Goal: Information Seeking & Learning: Learn about a topic

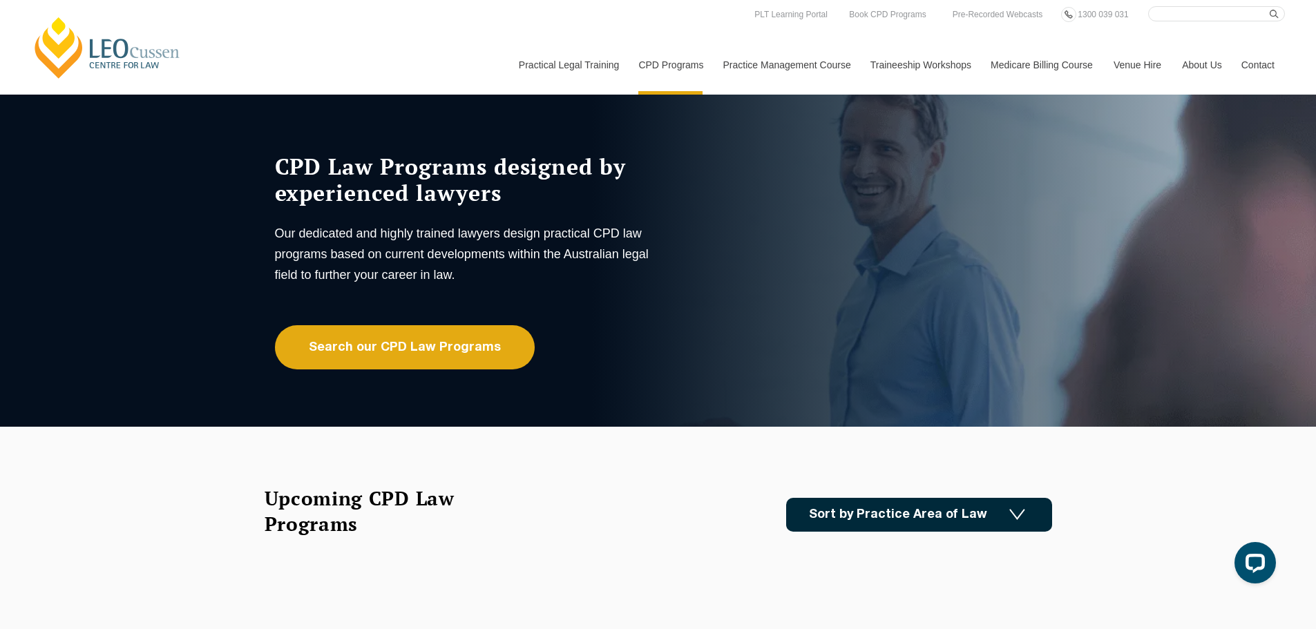
click at [104, 44] on link "[PERSON_NAME] Centre for Law" at bounding box center [107, 47] width 153 height 65
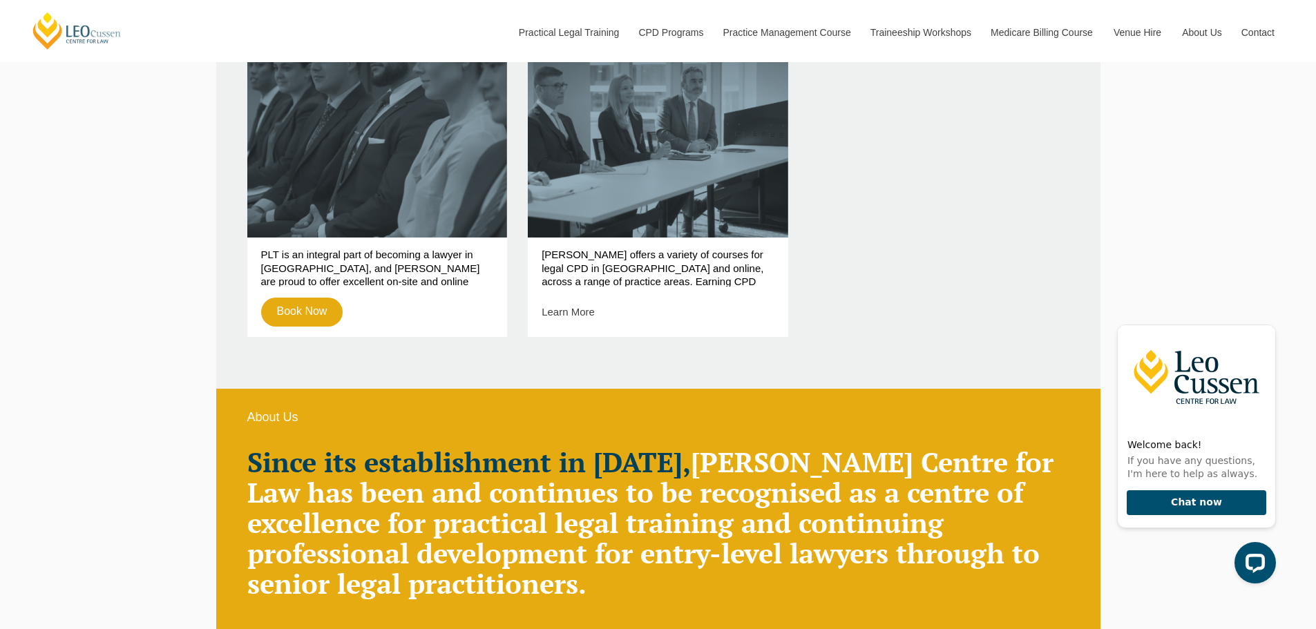
scroll to position [967, 0]
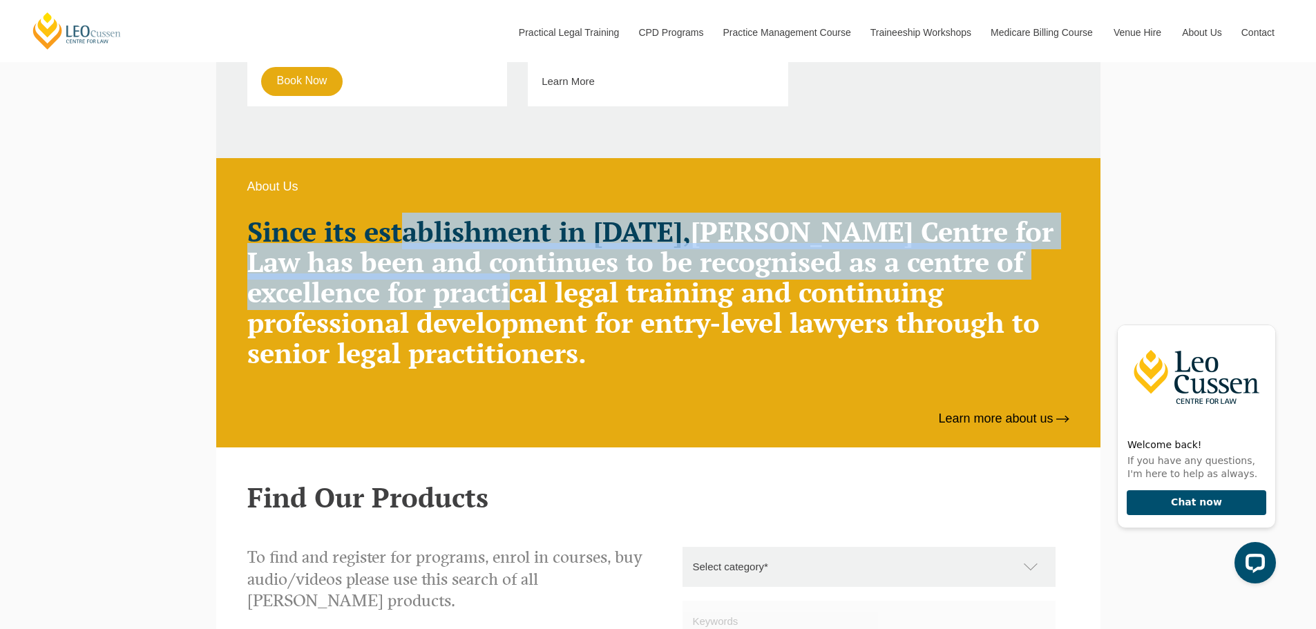
drag, startPoint x: 404, startPoint y: 237, endPoint x: 540, endPoint y: 288, distance: 144.8
click at [540, 288] on h2 "Since its establishment in 1972, Leo Cussen Centre for Law has been and continu…" at bounding box center [658, 292] width 822 height 152
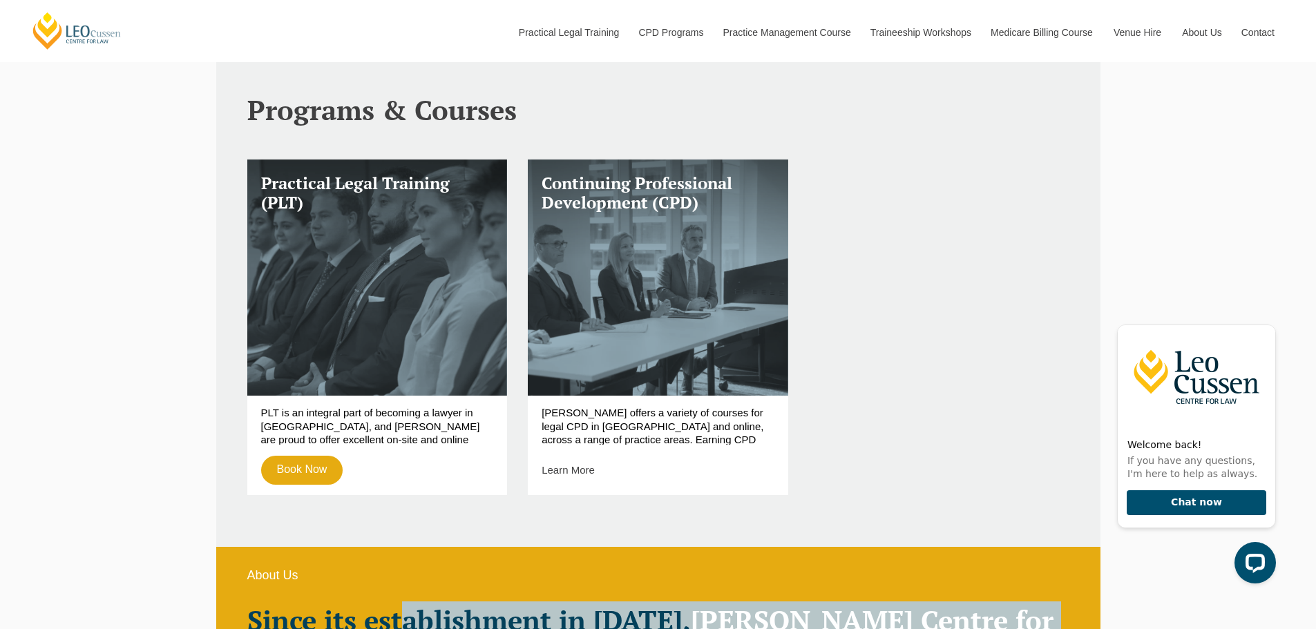
scroll to position [0, 0]
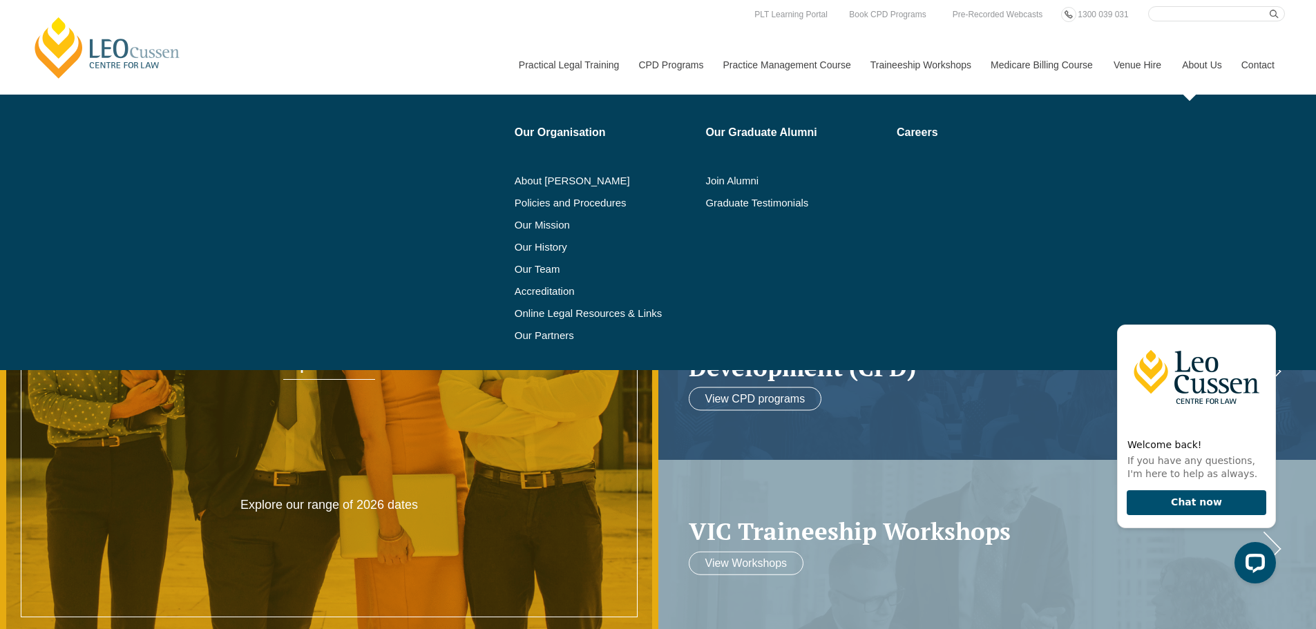
click at [1200, 64] on link "About Us" at bounding box center [1201, 64] width 59 height 59
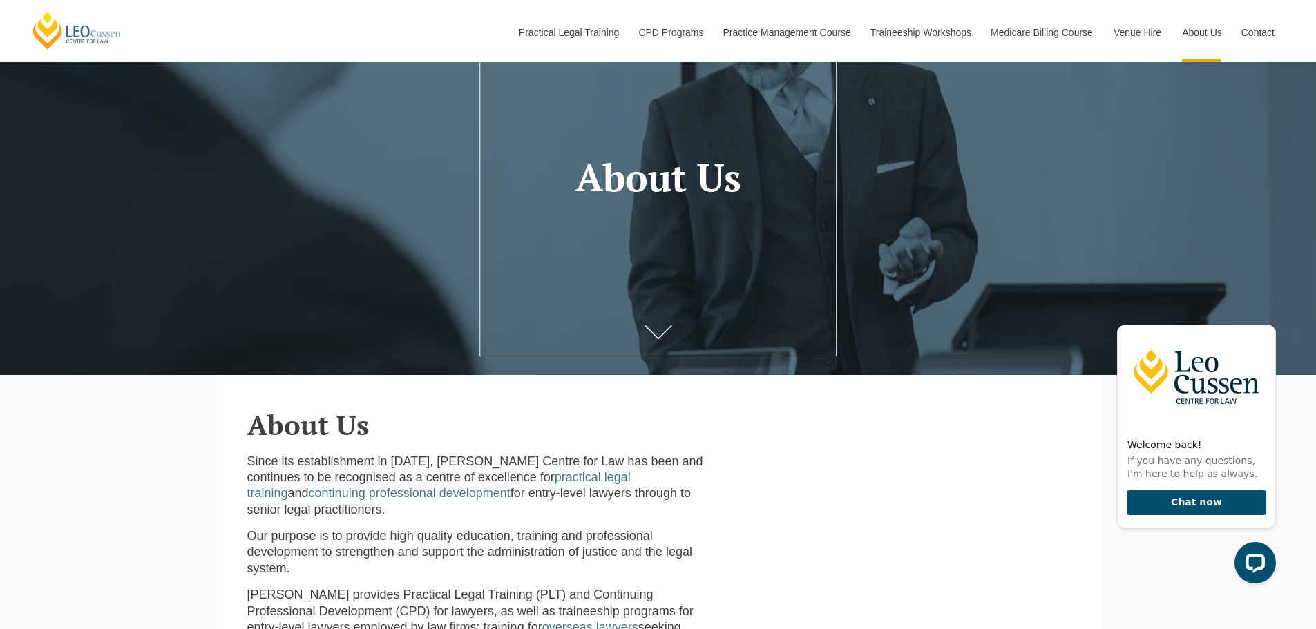
scroll to position [138, 0]
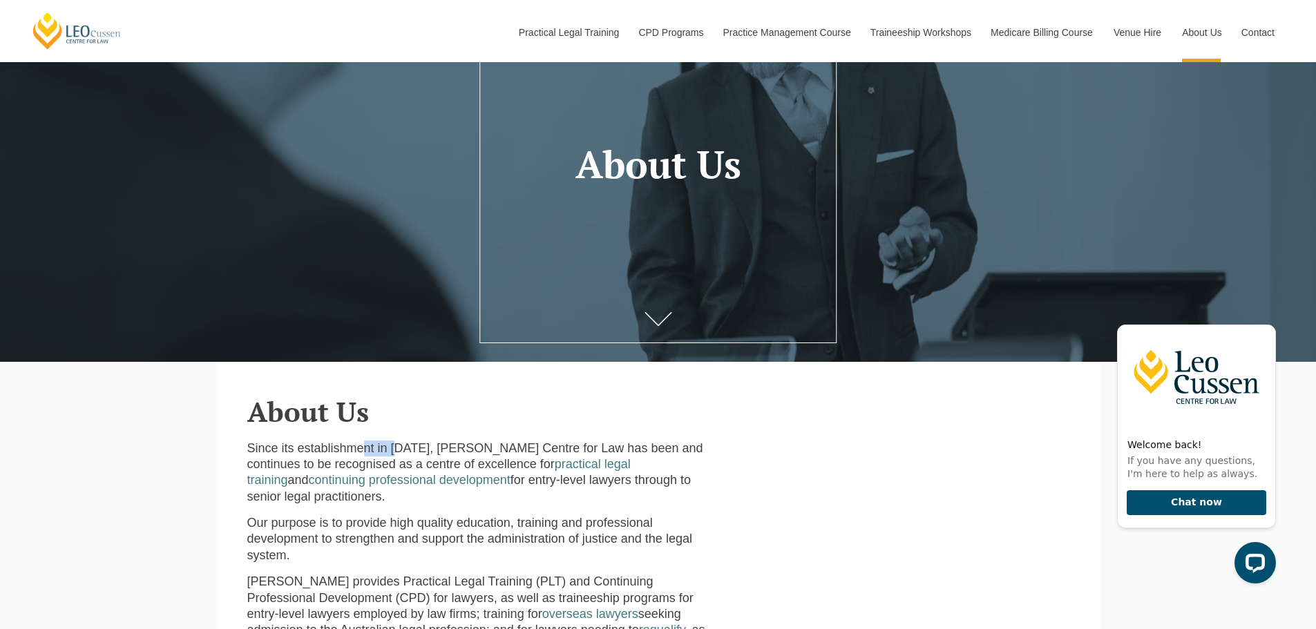
drag, startPoint x: 363, startPoint y: 451, endPoint x: 395, endPoint y: 452, distance: 31.8
click at [395, 452] on p "Since its establishment in 1972, Leo Cussen Centre for Law has been and continu…" at bounding box center [482, 473] width 471 height 65
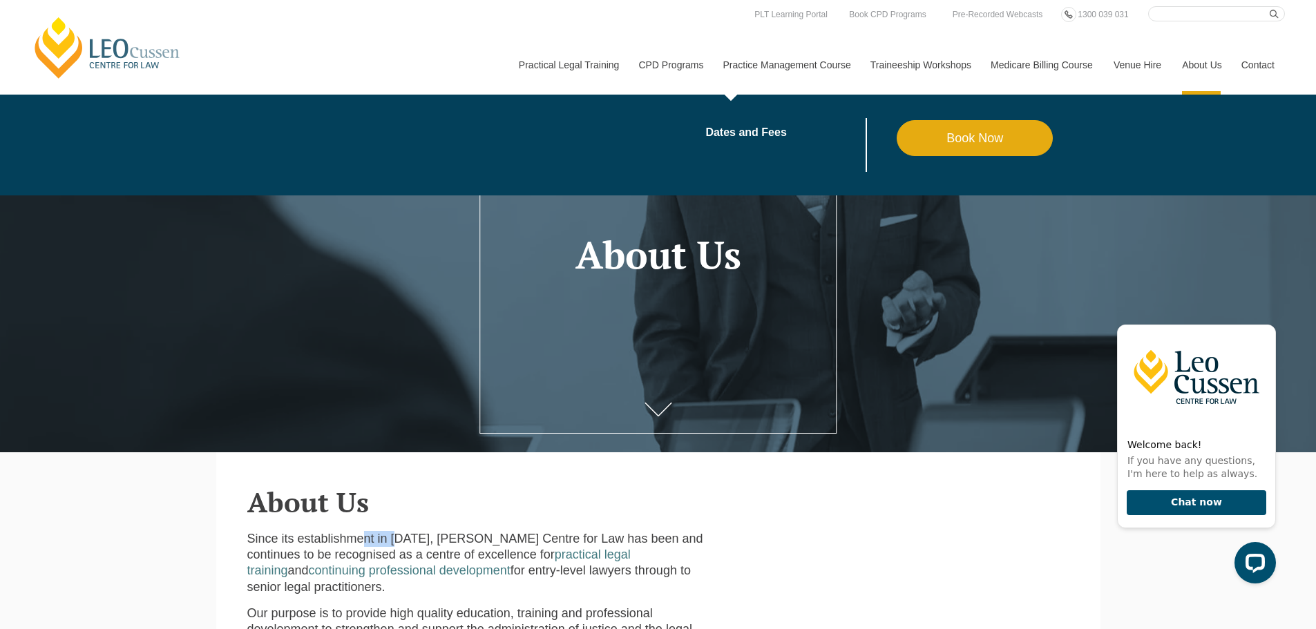
scroll to position [0, 0]
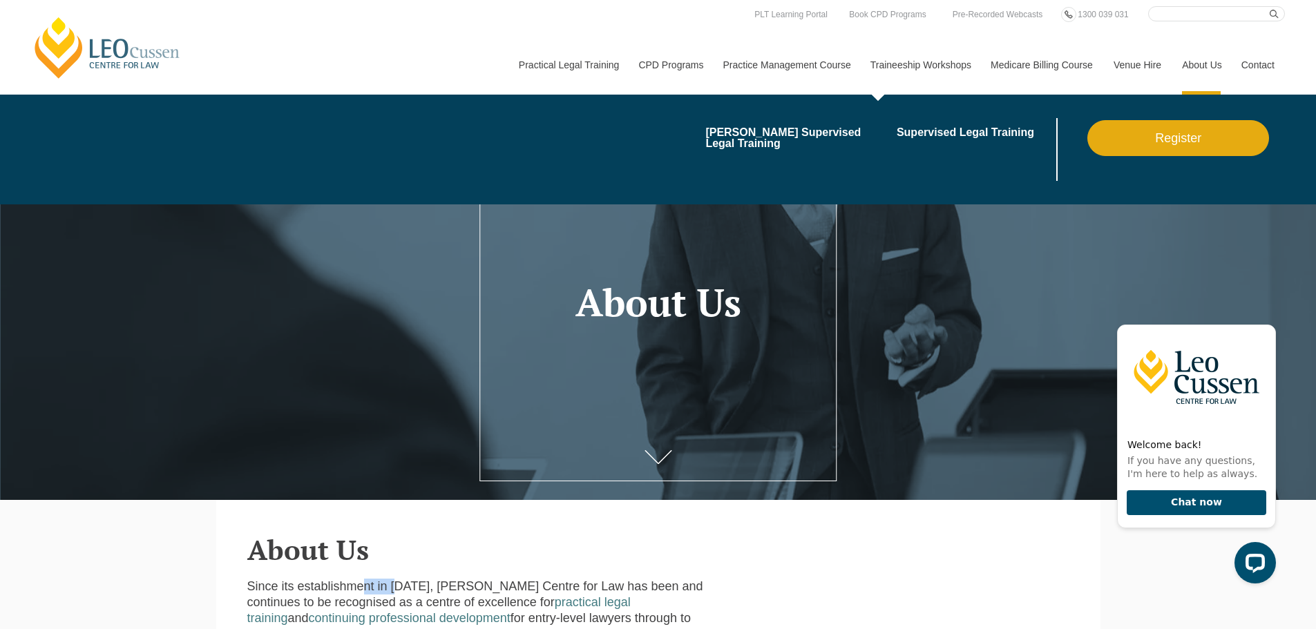
click at [903, 62] on link "Traineeship Workshops" at bounding box center [920, 64] width 120 height 59
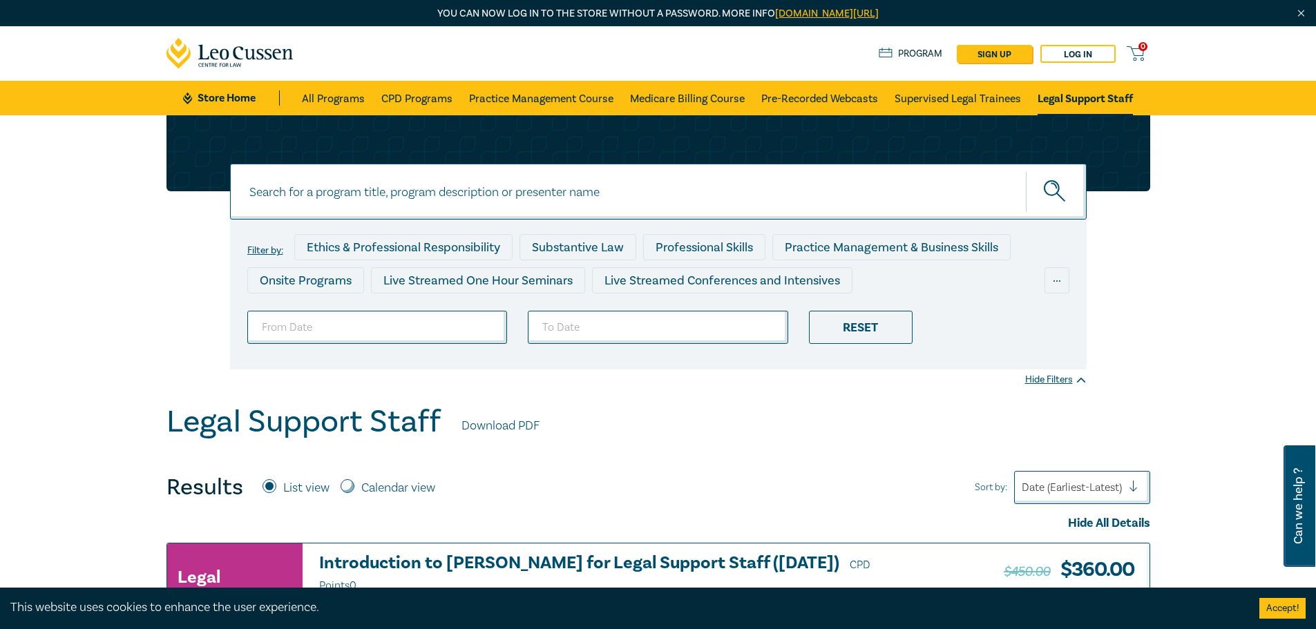
click at [246, 101] on link "Store Home" at bounding box center [231, 98] width 96 height 15
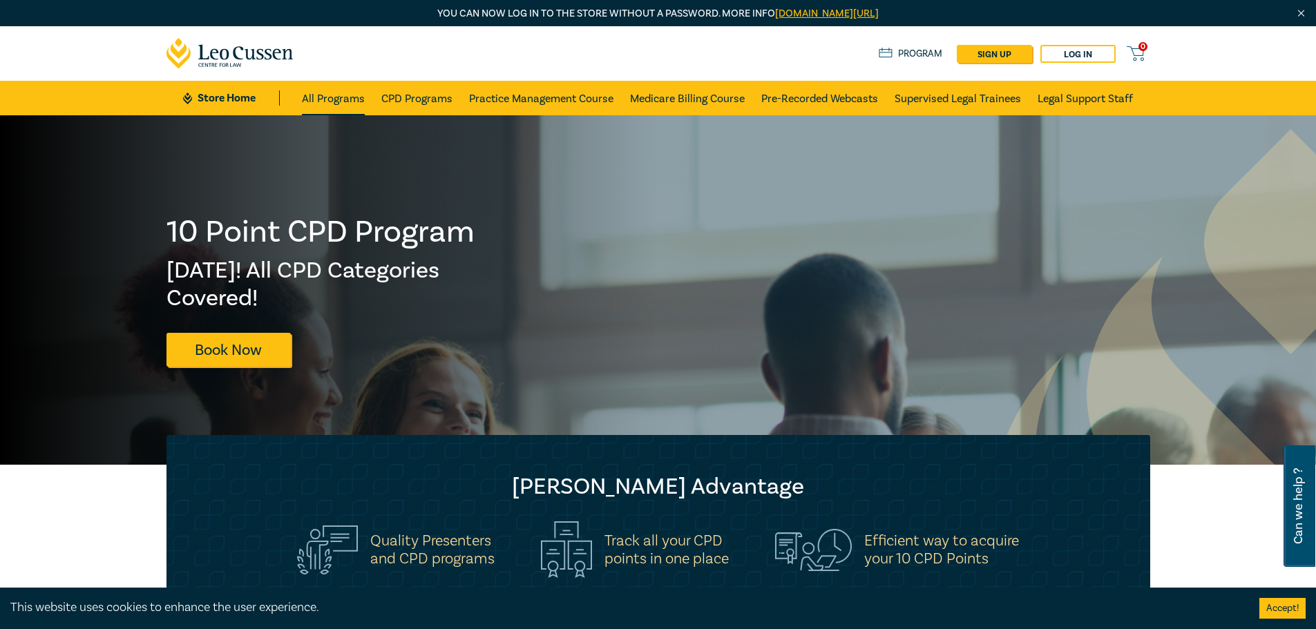
click at [341, 97] on link "All Programs" at bounding box center [333, 98] width 63 height 35
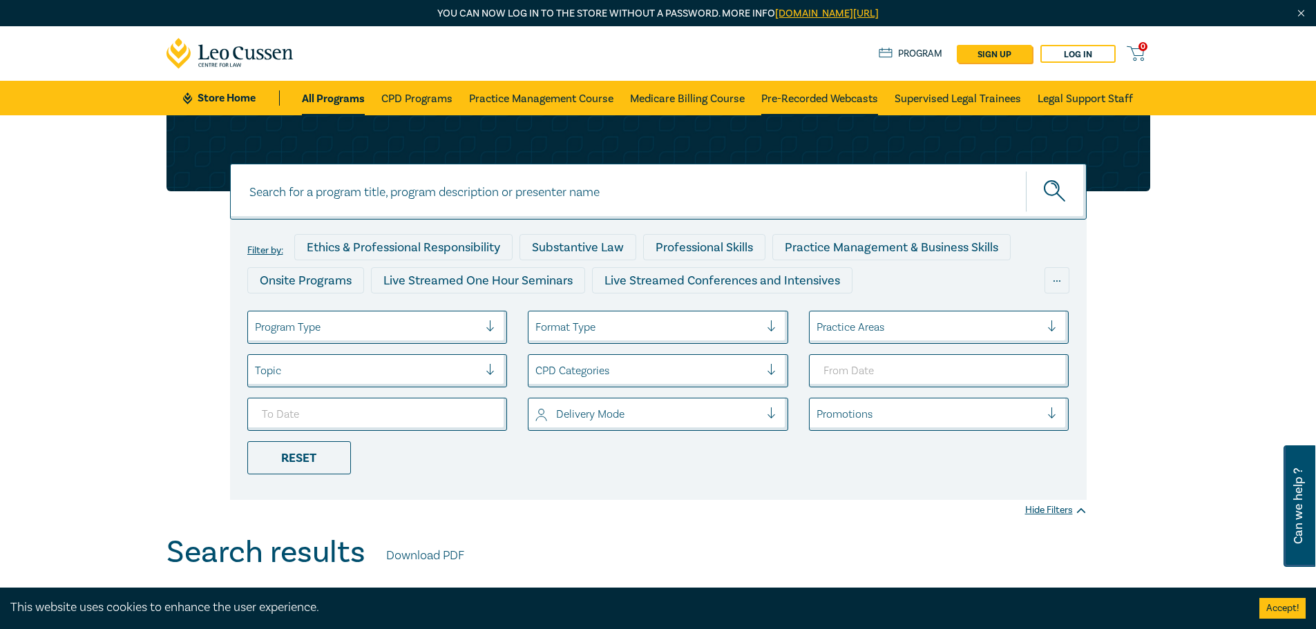
click at [855, 99] on link "Pre-Recorded Webcasts" at bounding box center [819, 98] width 117 height 35
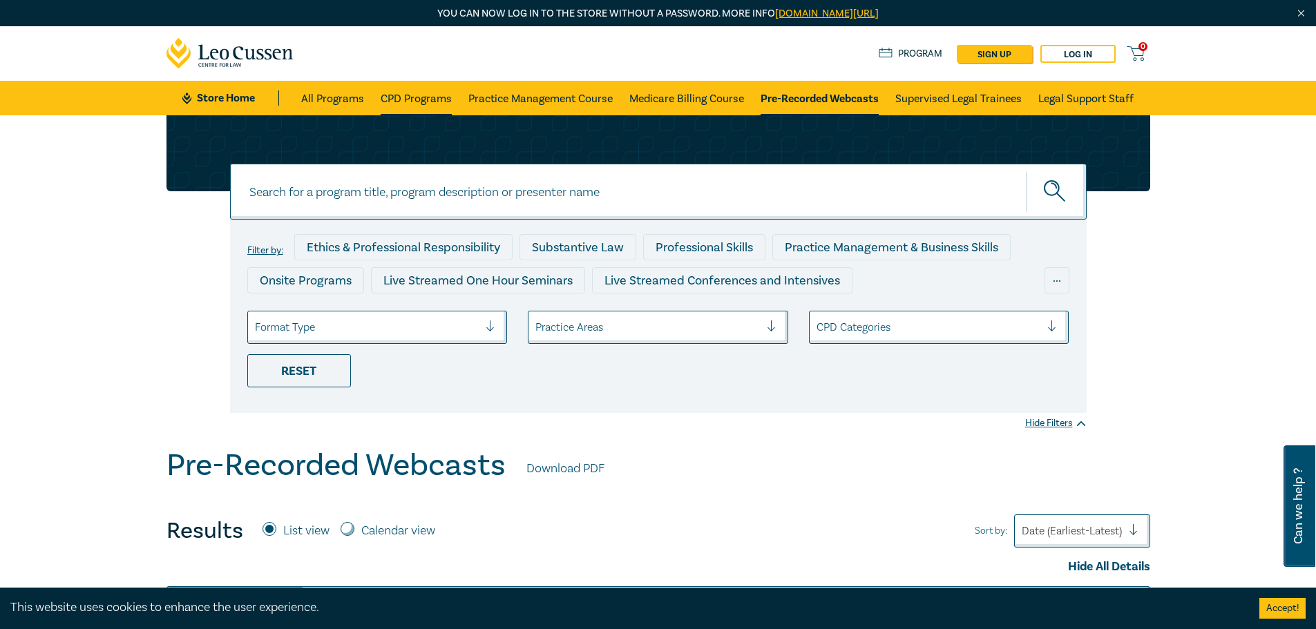
click at [422, 88] on link "CPD Programs" at bounding box center [416, 98] width 71 height 35
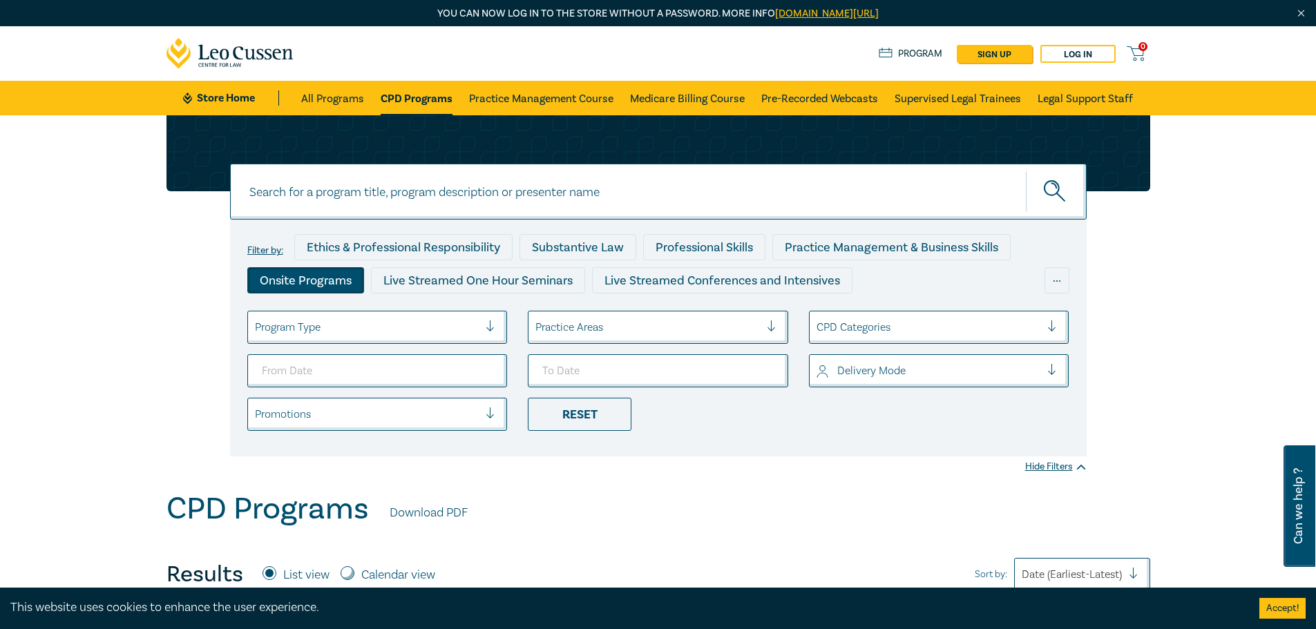
click at [312, 283] on div "Onsite Programs" at bounding box center [305, 280] width 117 height 26
click at [146, 314] on div "Filter by: Ethics & Professional Responsibility Substantive Law Professional Sk…" at bounding box center [658, 303] width 1316 height 376
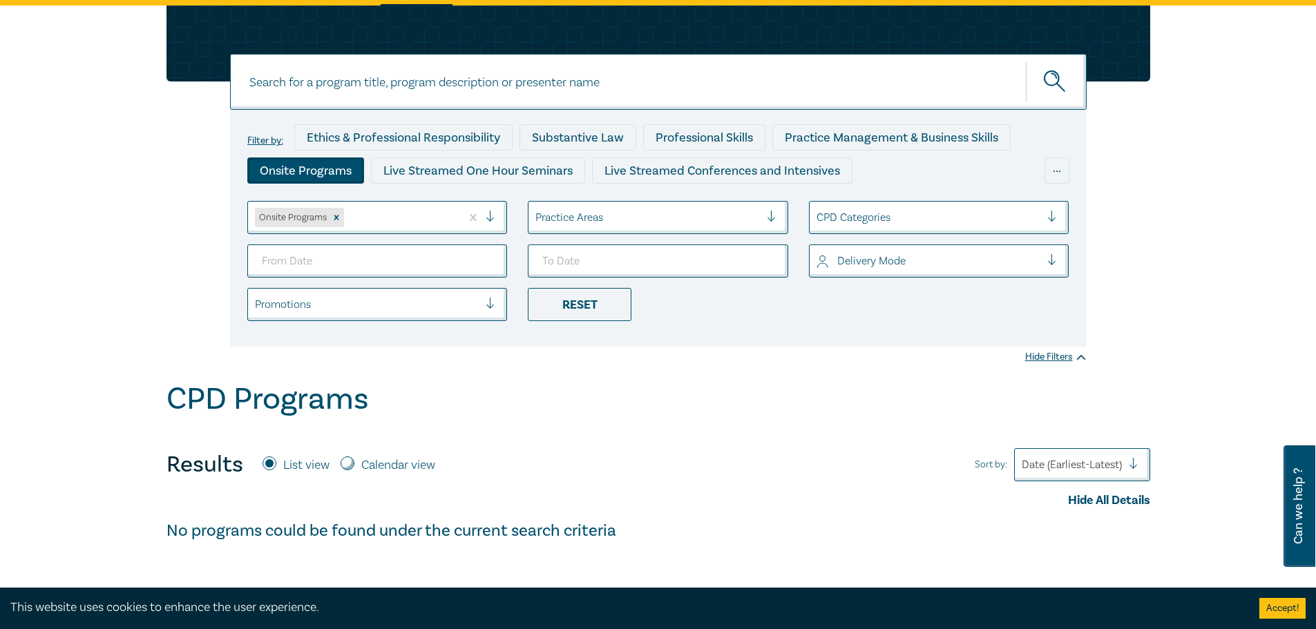
scroll to position [205, 0]
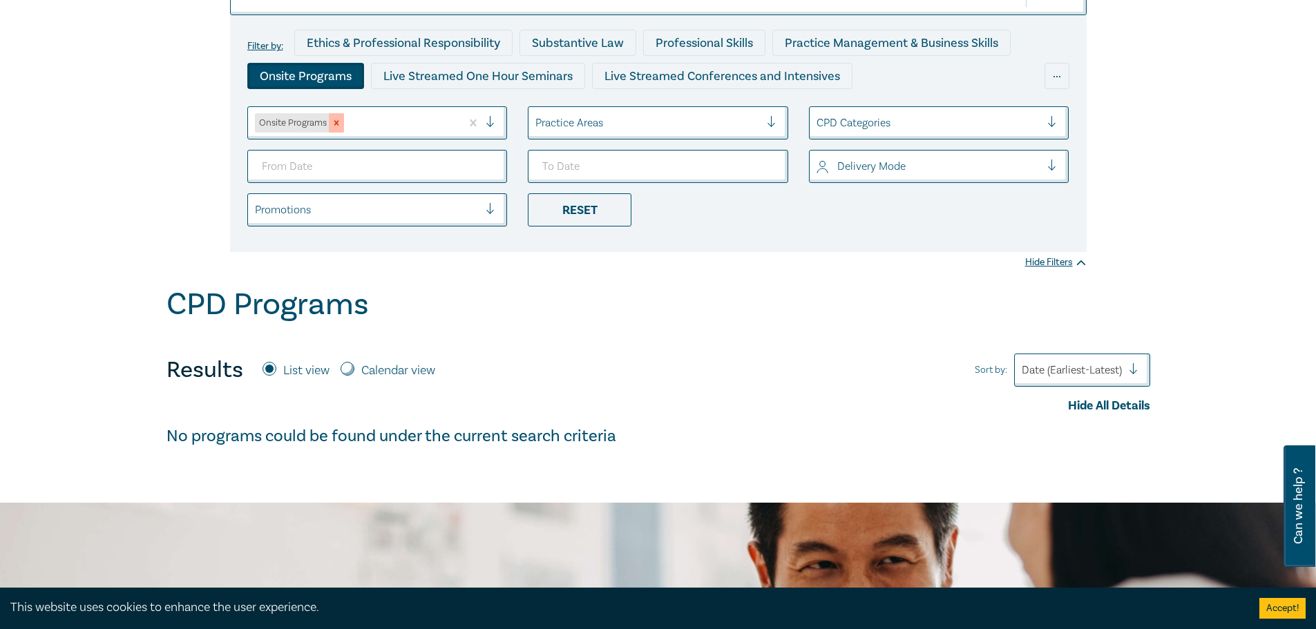
click at [336, 125] on icon "Remove Onsite Programs" at bounding box center [336, 123] width 5 height 5
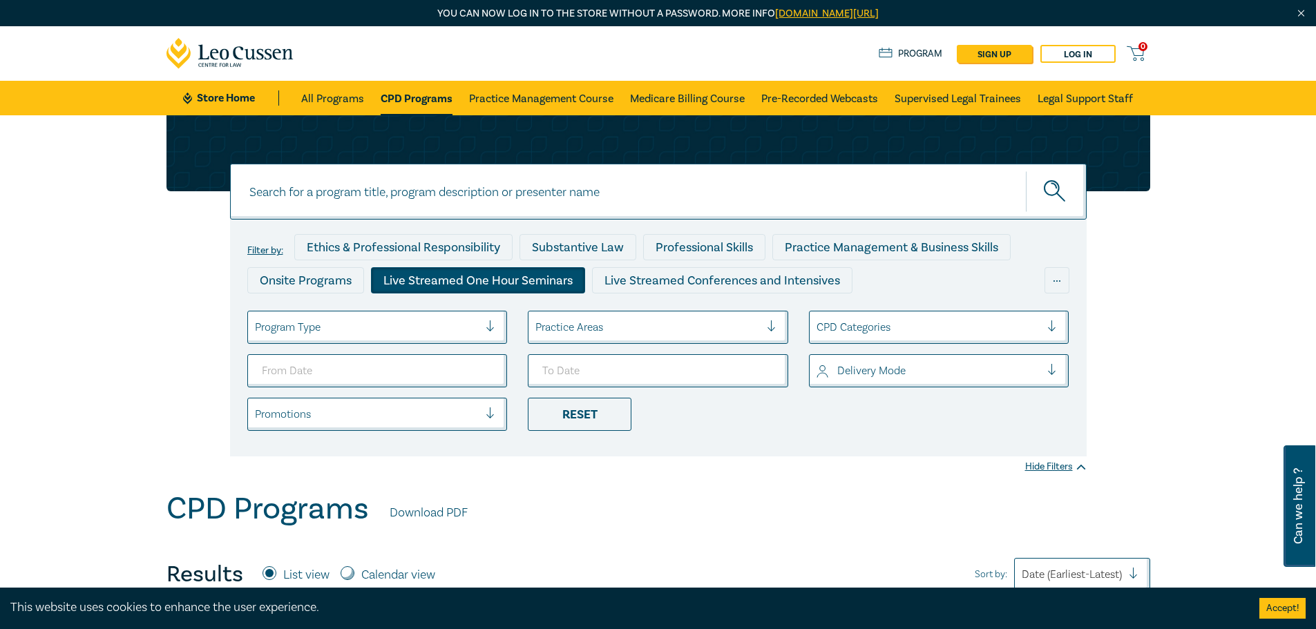
click at [541, 280] on div "Live Streamed One Hour Seminars" at bounding box center [478, 280] width 214 height 26
click at [522, 99] on link "Practice Management Course" at bounding box center [541, 98] width 144 height 35
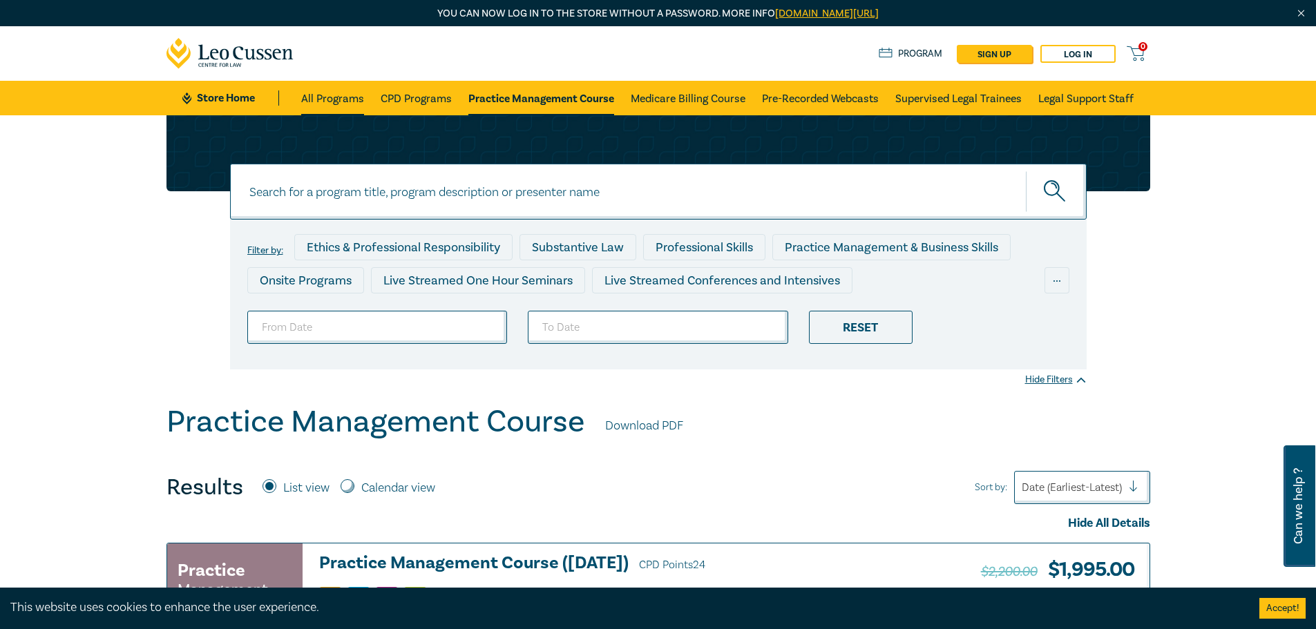
click at [326, 101] on link "All Programs" at bounding box center [332, 98] width 63 height 35
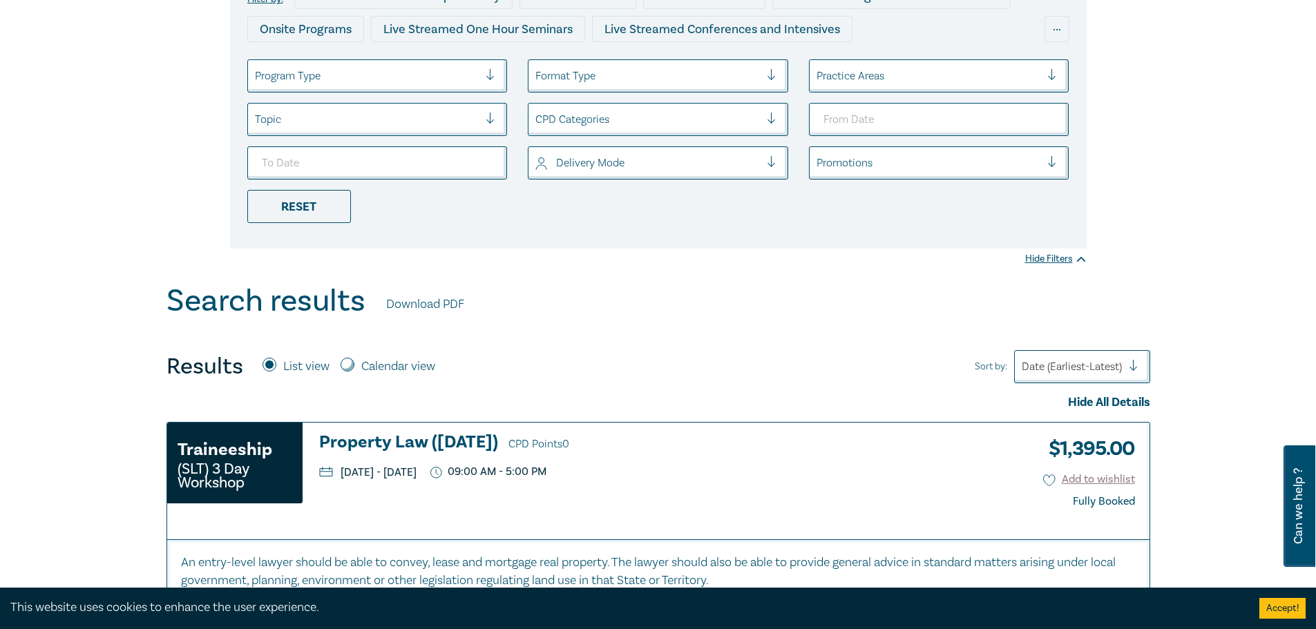
scroll to position [69, 0]
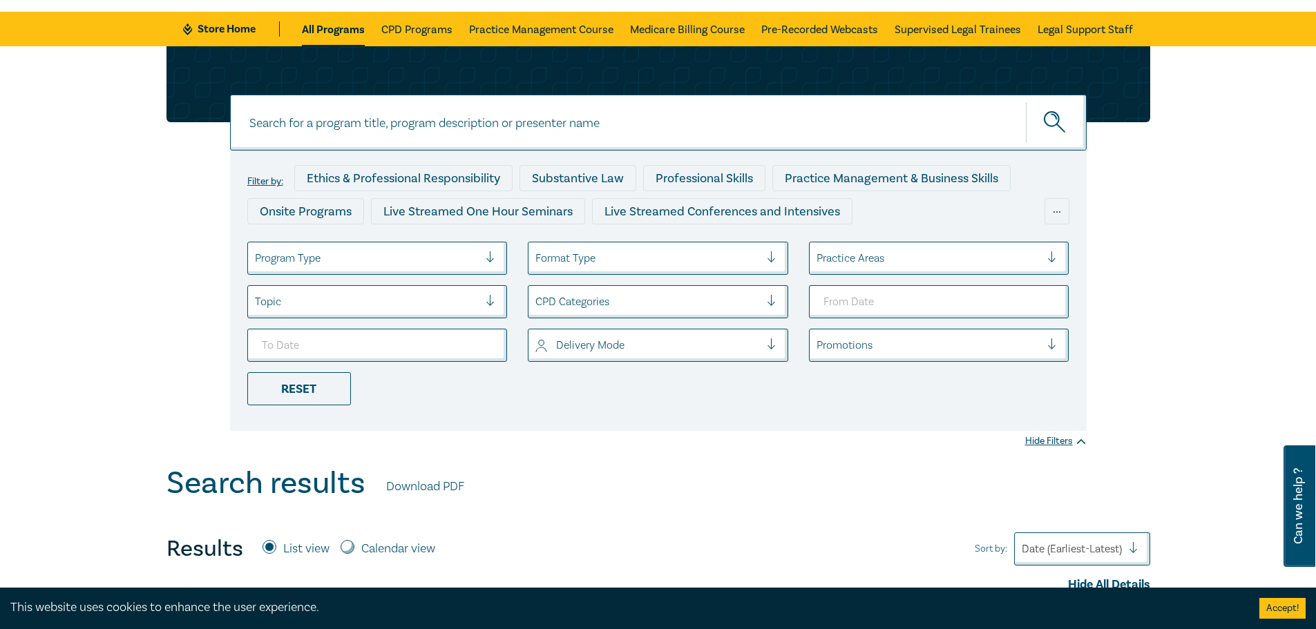
click at [314, 257] on div at bounding box center [367, 258] width 225 height 18
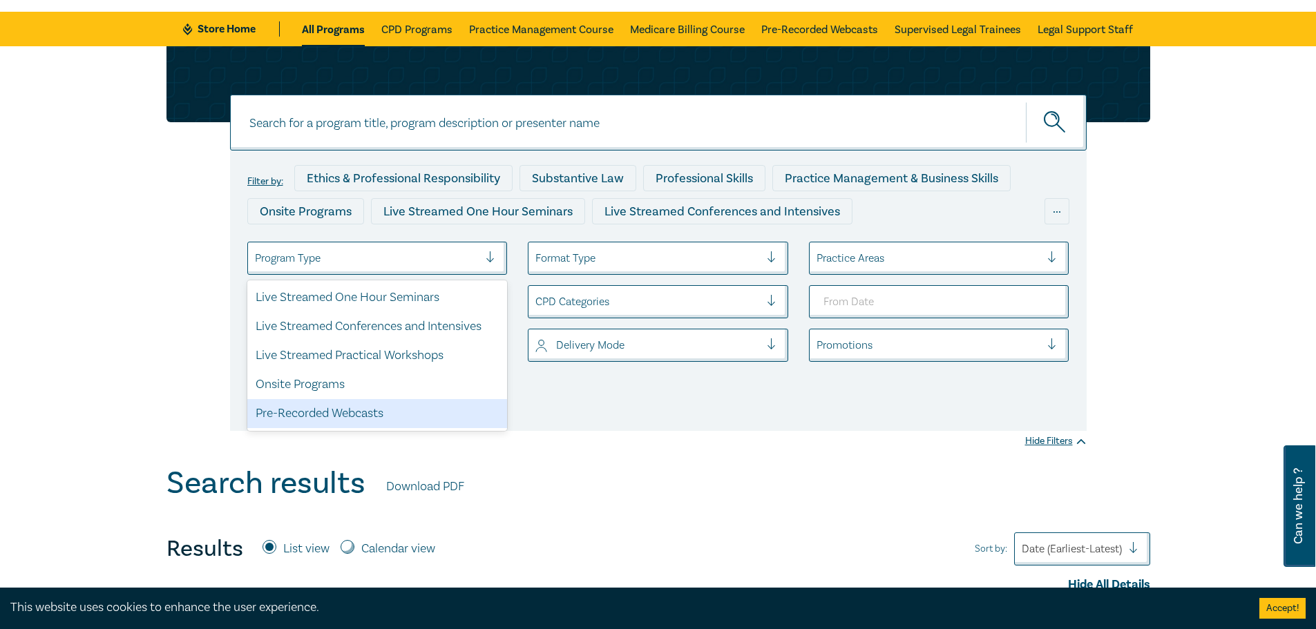
click at [321, 413] on div "Pre-Recorded Webcasts" at bounding box center [377, 413] width 260 height 29
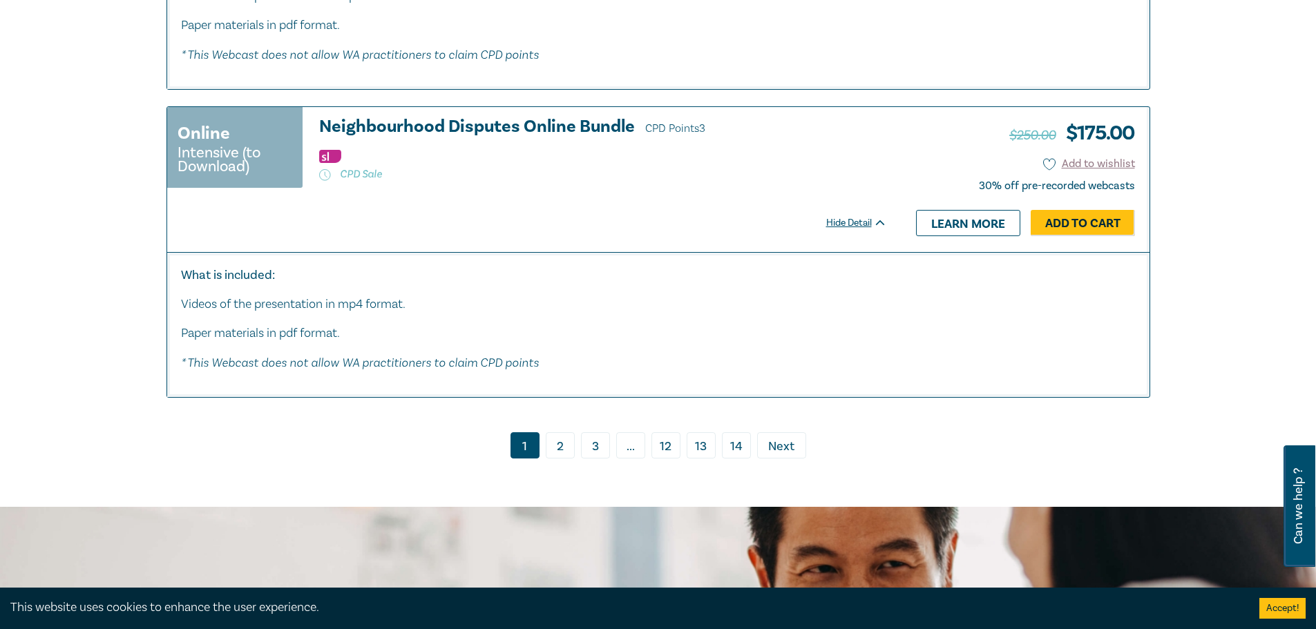
scroll to position [7670, 0]
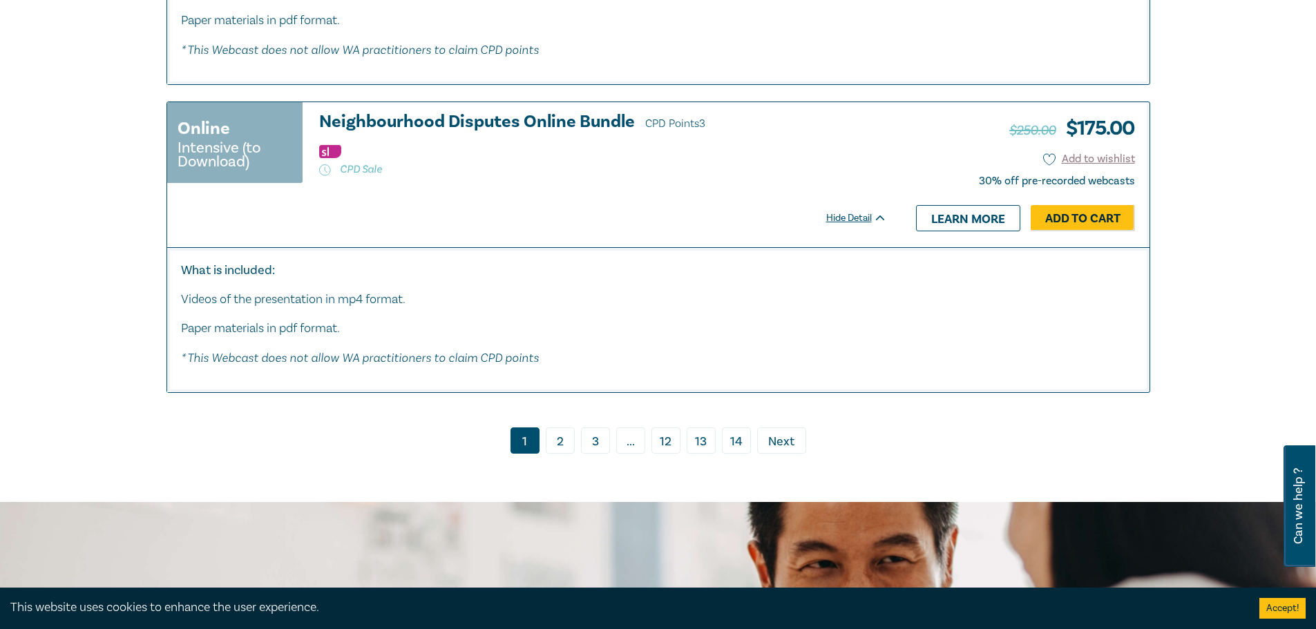
click at [704, 454] on link "13" at bounding box center [701, 441] width 29 height 26
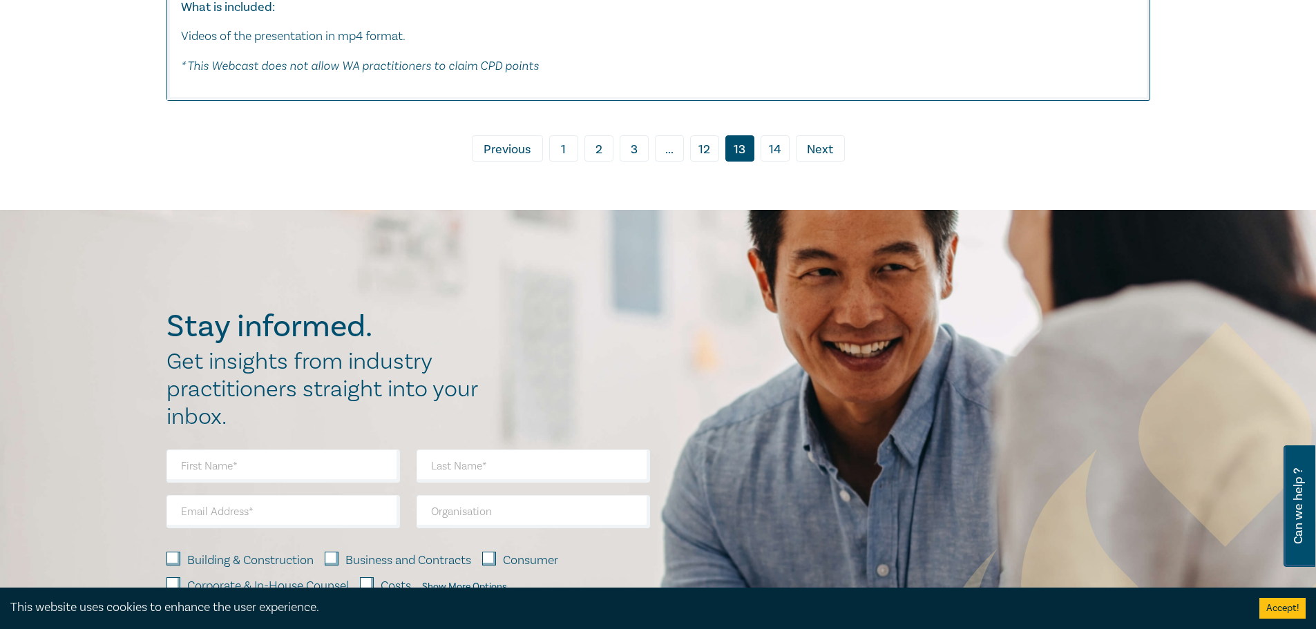
scroll to position [8094, 0]
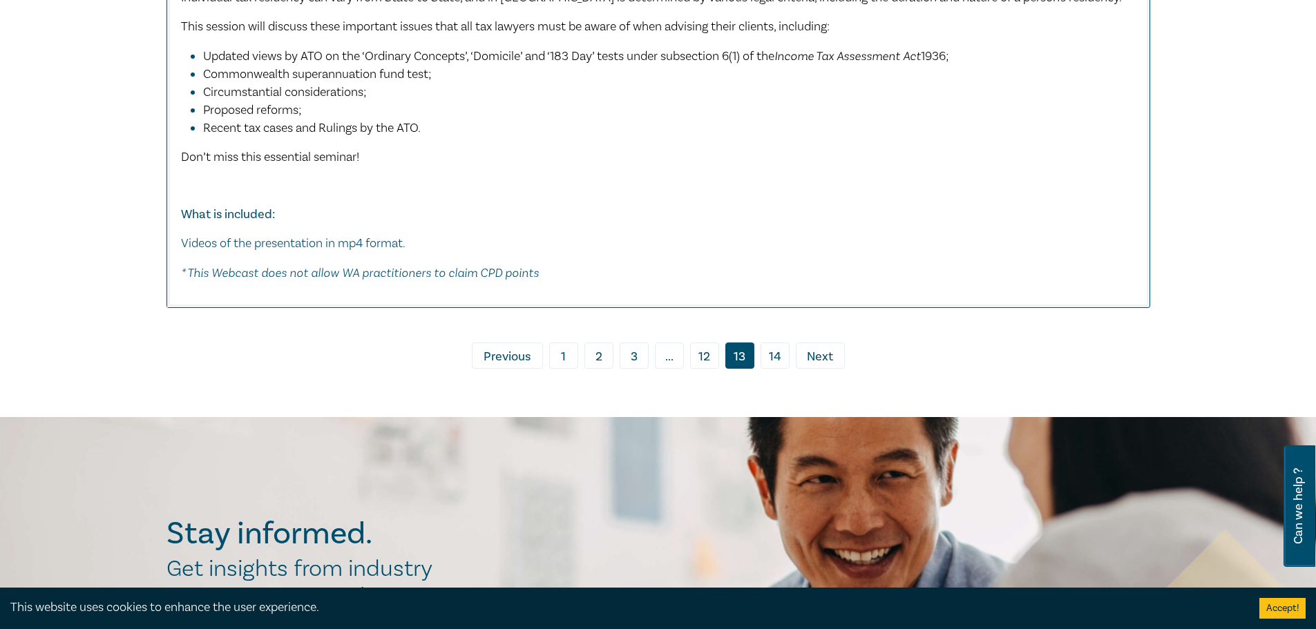
click at [775, 361] on link "14" at bounding box center [775, 356] width 29 height 26
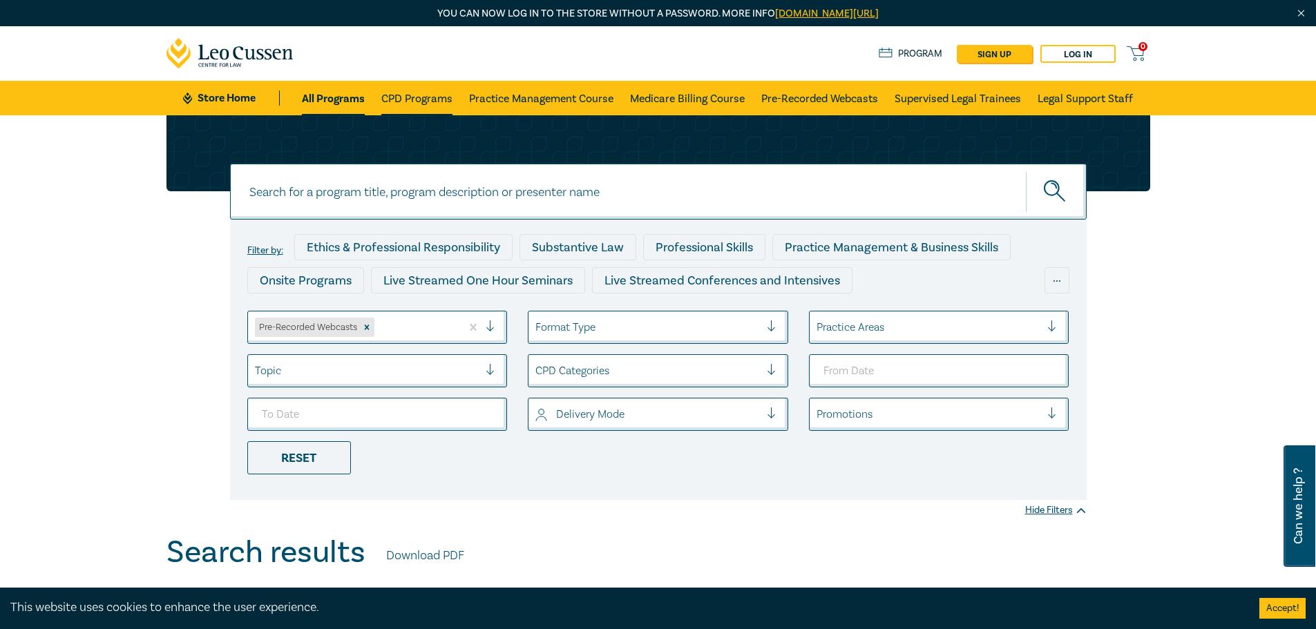
click at [407, 98] on link "CPD Programs" at bounding box center [416, 98] width 71 height 35
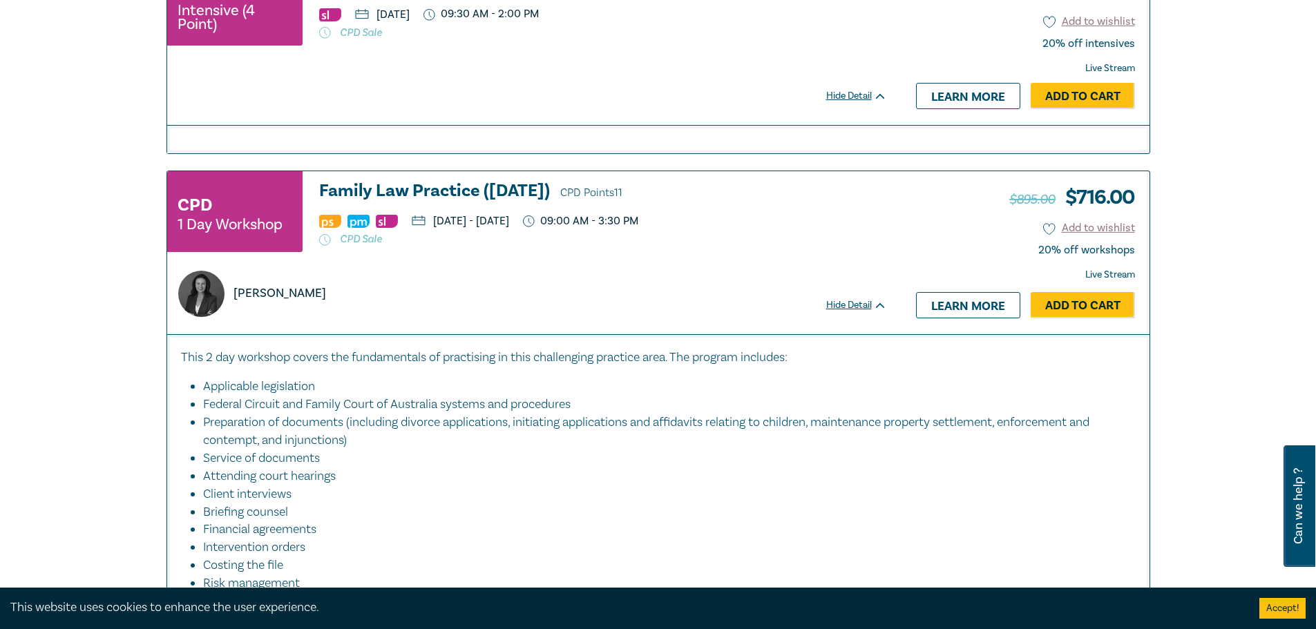
scroll to position [5857, 0]
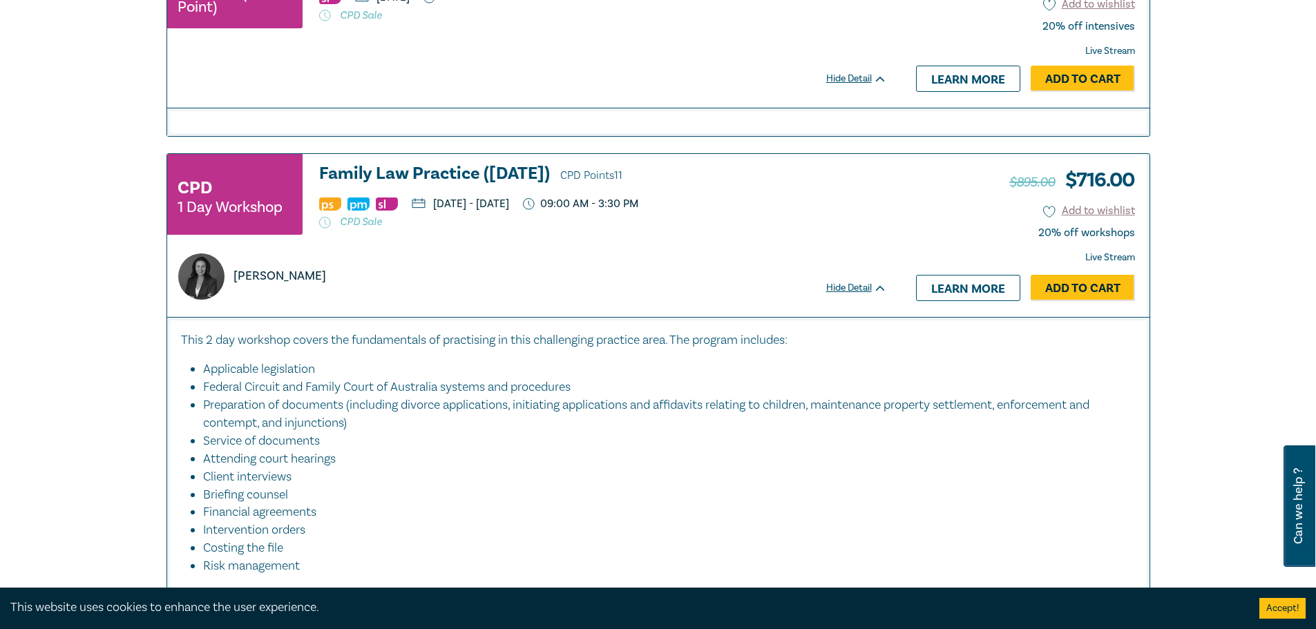
click at [594, 164] on h3 "Family Law Practice (November 2025) CPD Points 11" at bounding box center [603, 174] width 568 height 21
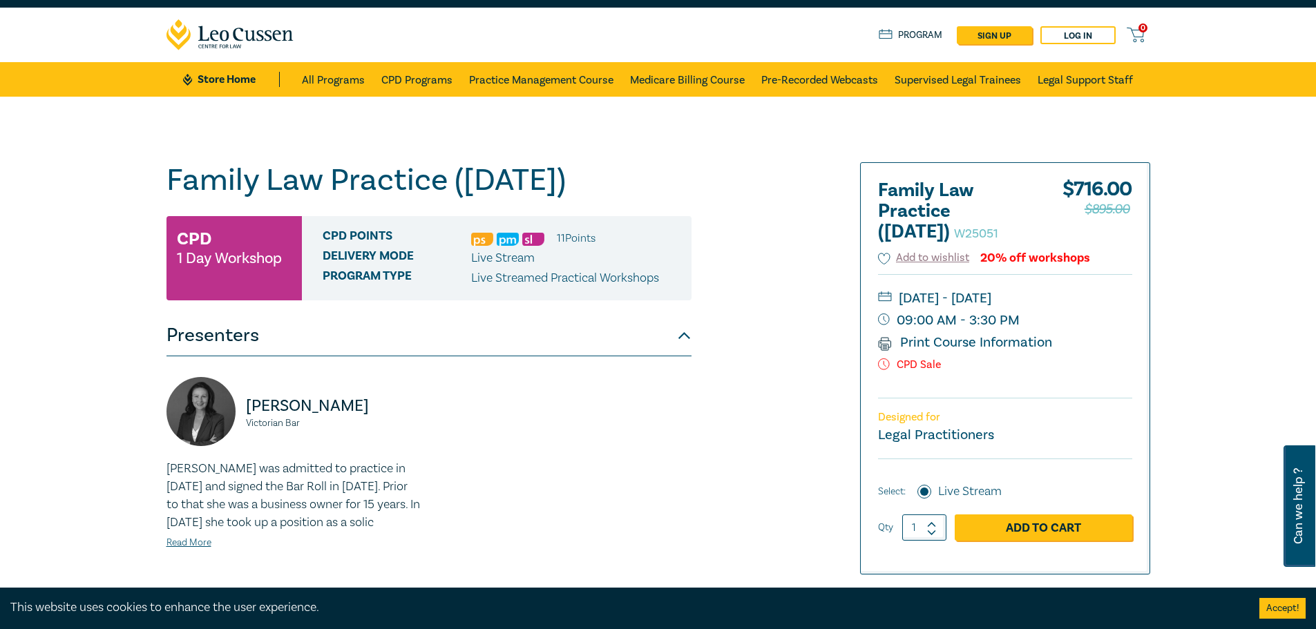
scroll to position [276, 0]
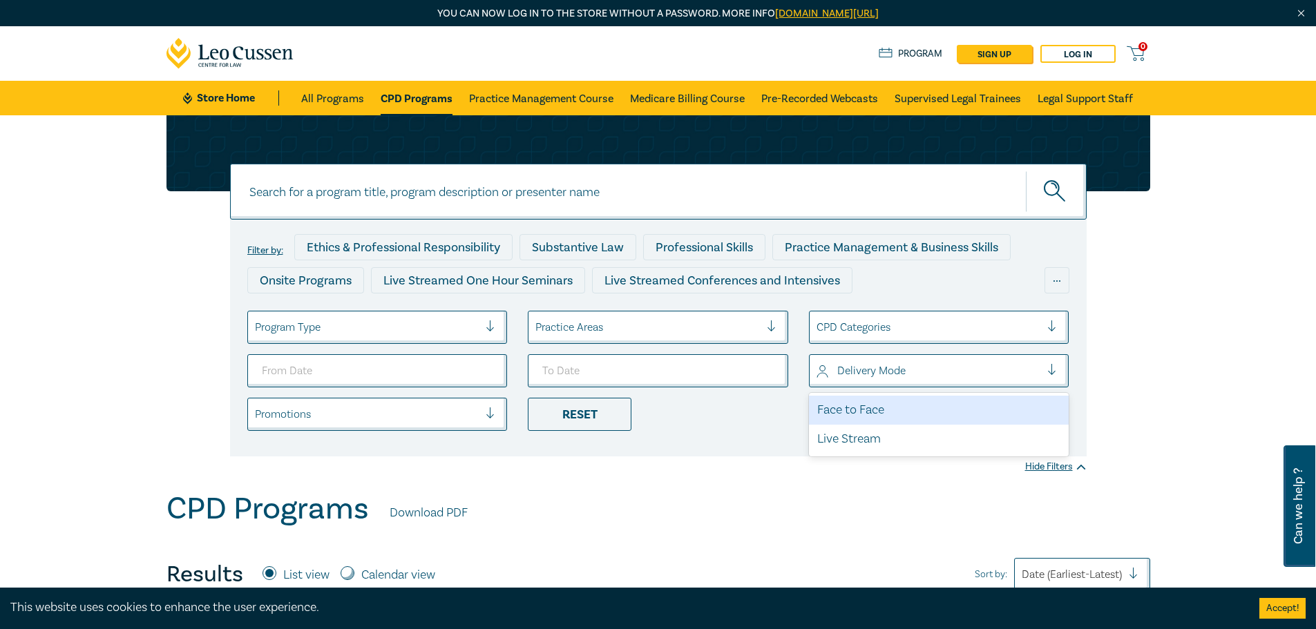
click at [911, 373] on div at bounding box center [929, 371] width 225 height 18
click at [864, 413] on div "Face to Face" at bounding box center [939, 410] width 260 height 29
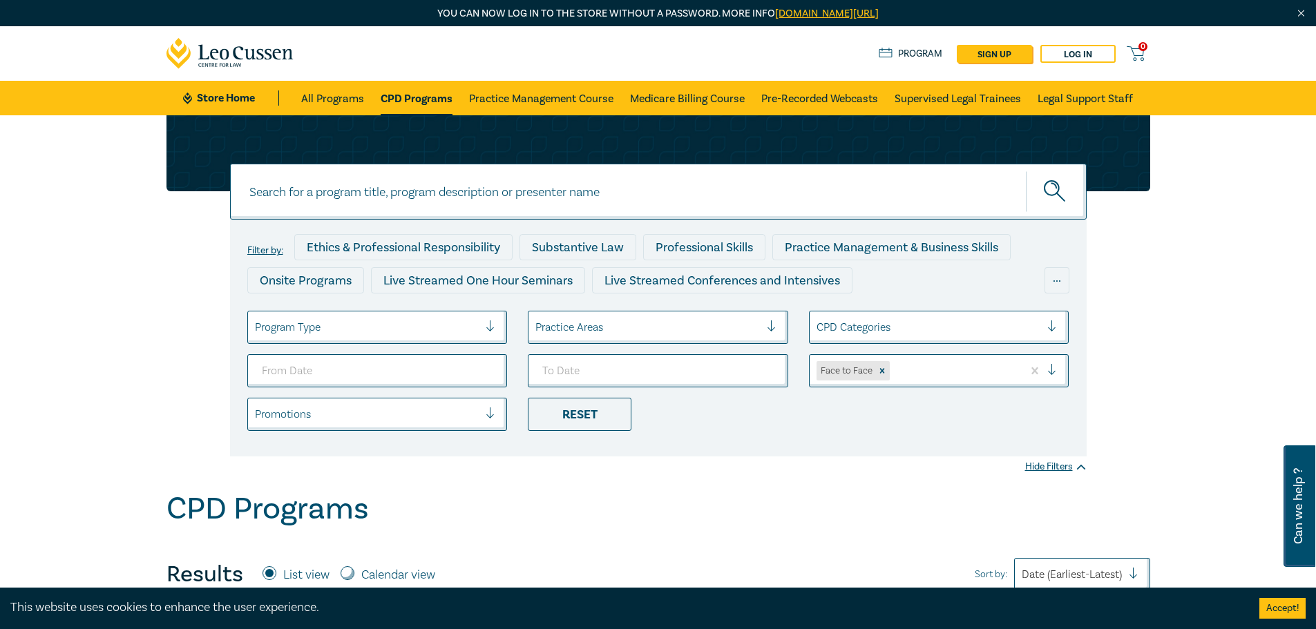
click at [1172, 343] on div "Filter by: Ethics & Professional Responsibility Substantive Law Professional Sk…" at bounding box center [658, 303] width 1316 height 376
click at [554, 281] on div "Live Streamed One Hour Seminars" at bounding box center [478, 280] width 214 height 26
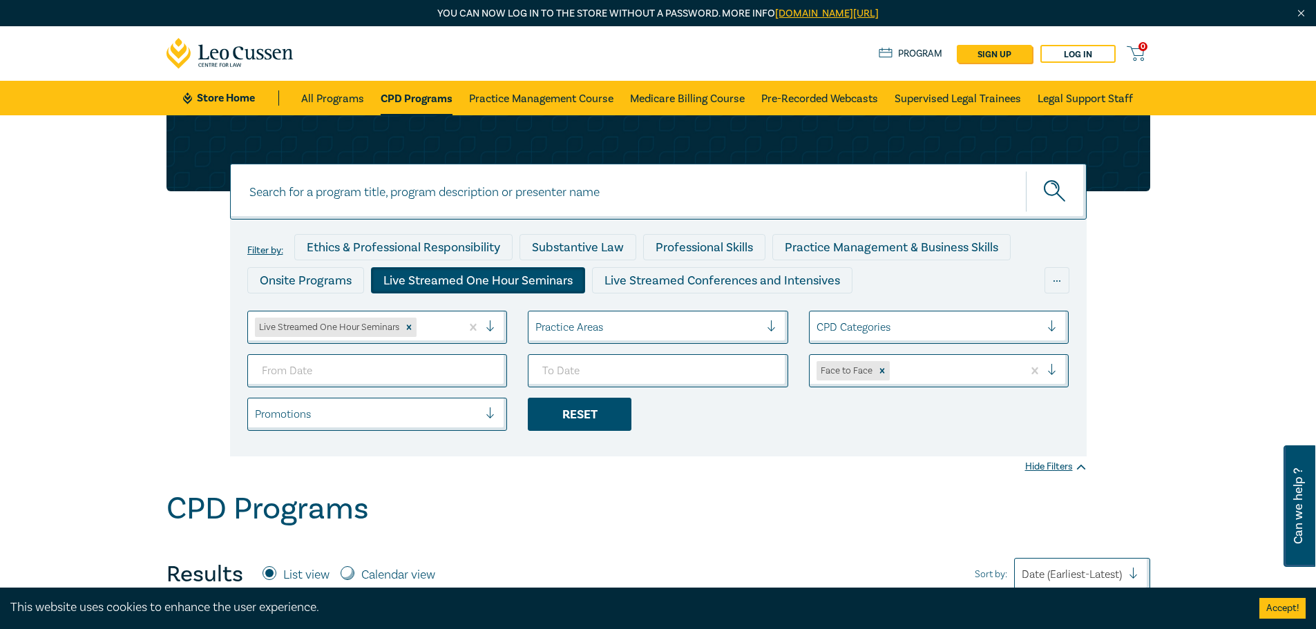
click at [578, 417] on div "Reset" at bounding box center [580, 414] width 104 height 33
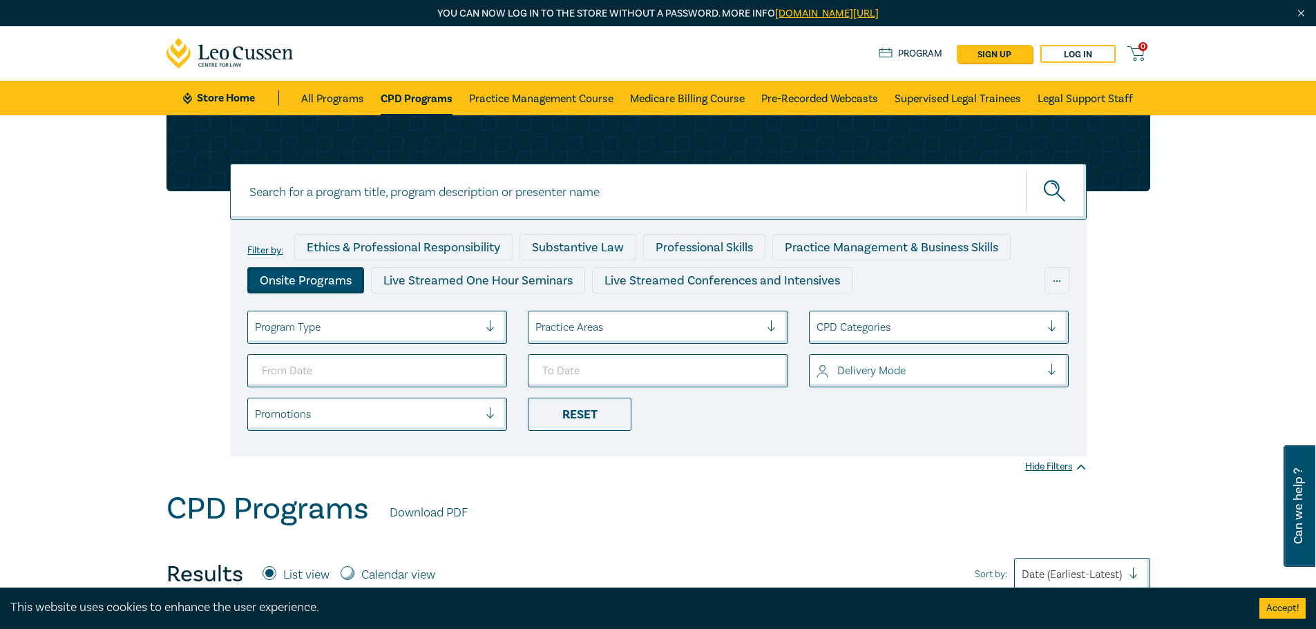
click at [325, 278] on div "Onsite Programs" at bounding box center [305, 280] width 117 height 26
click at [556, 105] on link "Practice Management Course" at bounding box center [541, 98] width 144 height 35
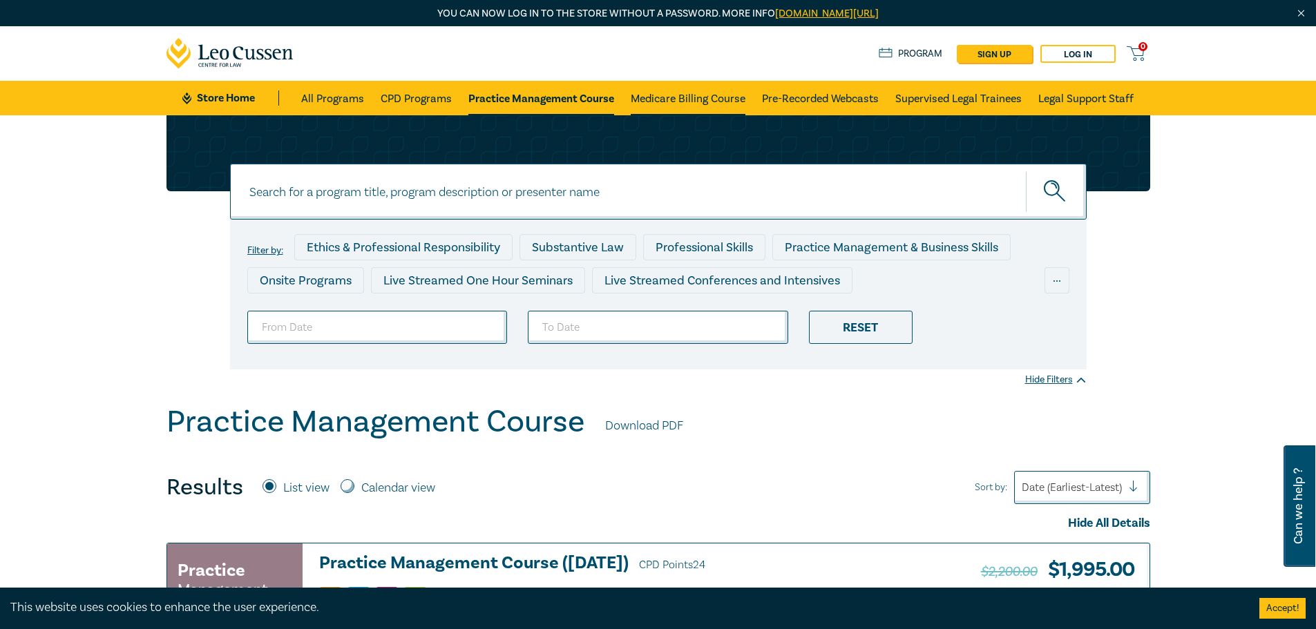
click at [699, 103] on link "Medicare Billing Course" at bounding box center [688, 98] width 115 height 35
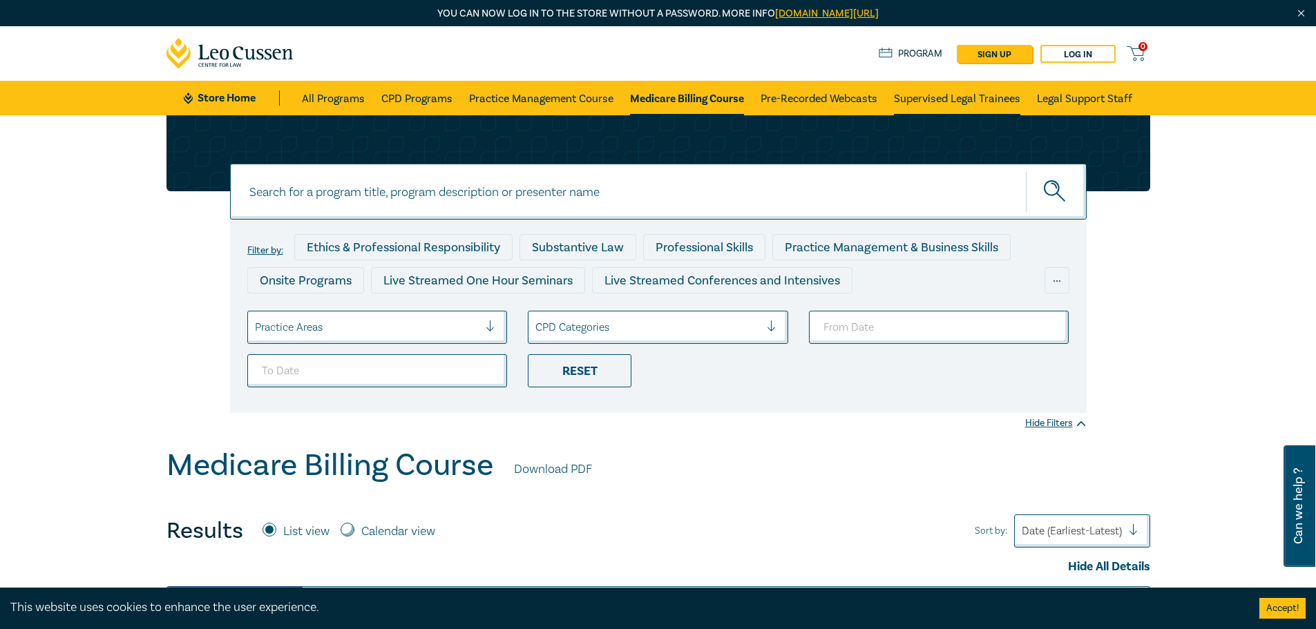
click at [967, 102] on link "Supervised Legal Trainees" at bounding box center [957, 98] width 126 height 35
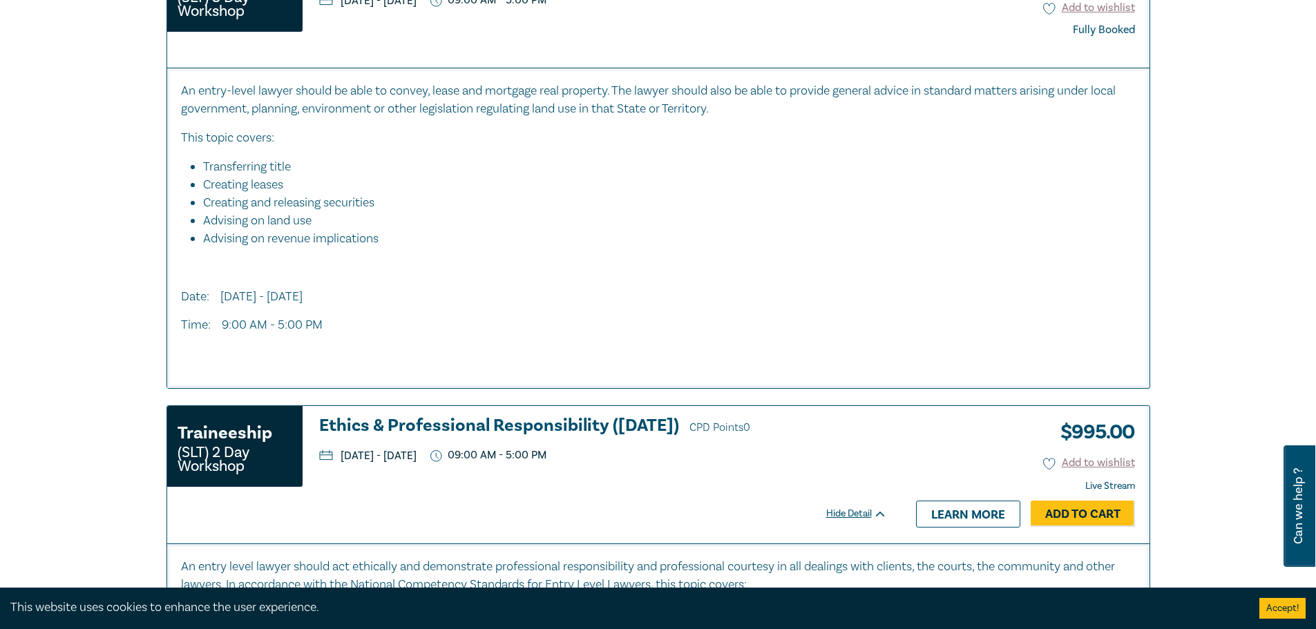
scroll to position [691, 0]
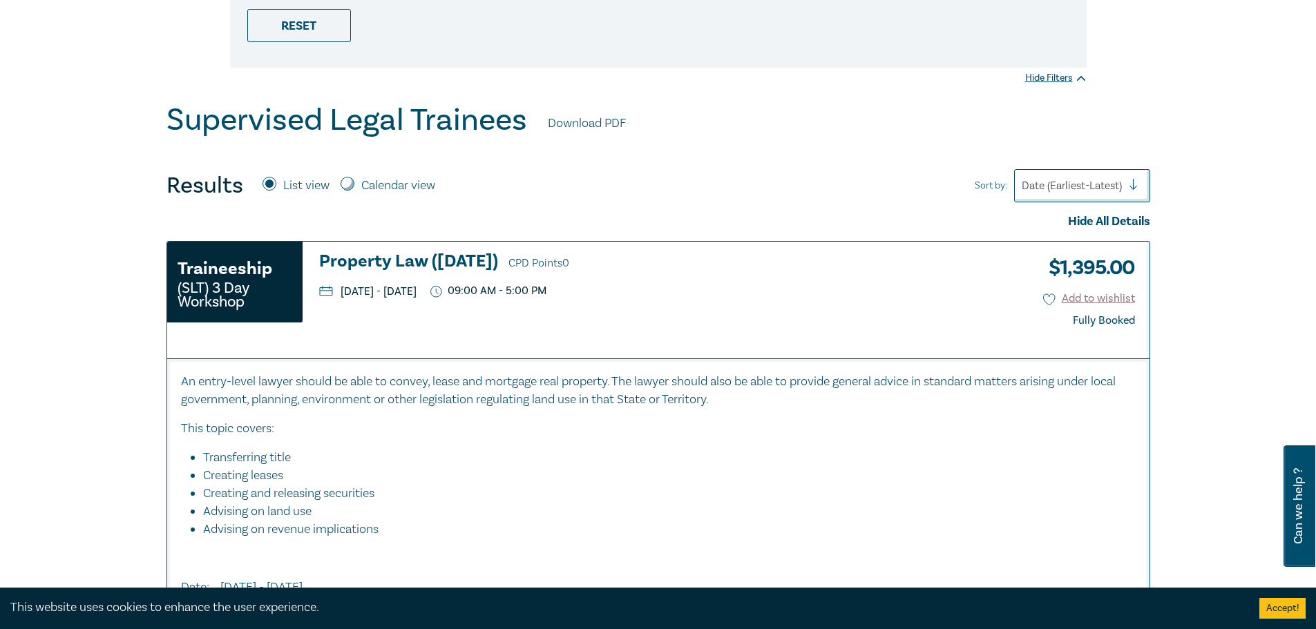
click at [412, 262] on h3 "Property Law (October 2025) CPD Points 0" at bounding box center [664, 262] width 691 height 21
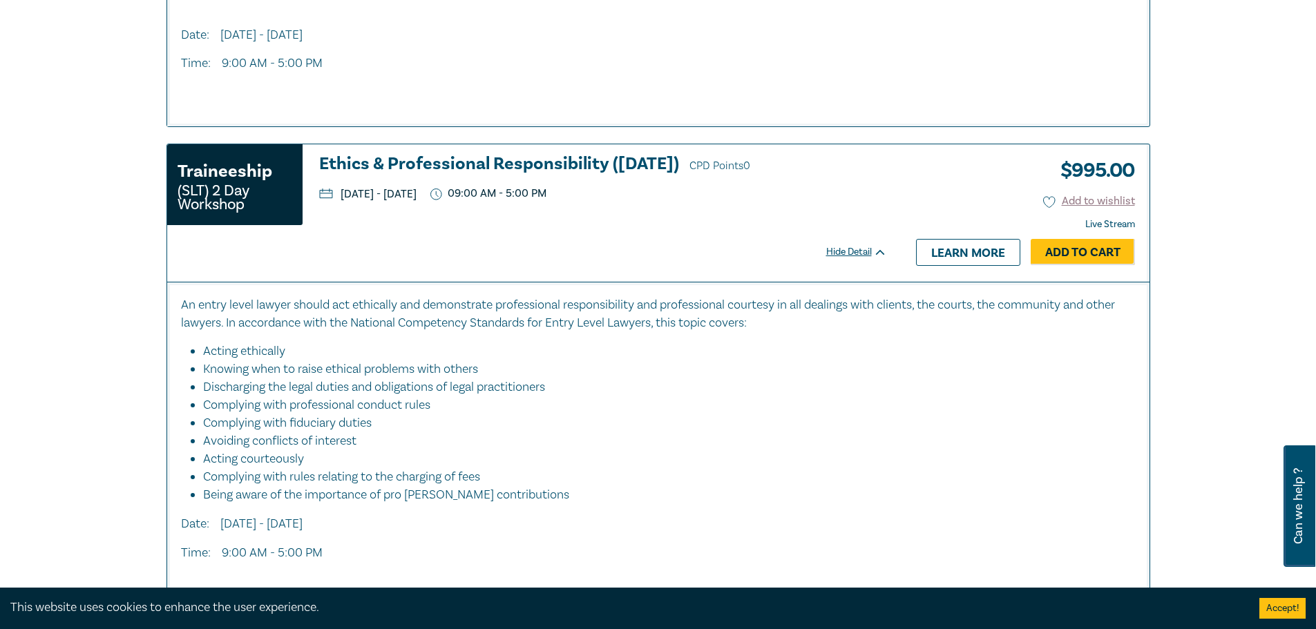
click at [471, 162] on h3 "Ethics & Professional Responsibility (November 2025) CPD Points 0" at bounding box center [603, 165] width 568 height 21
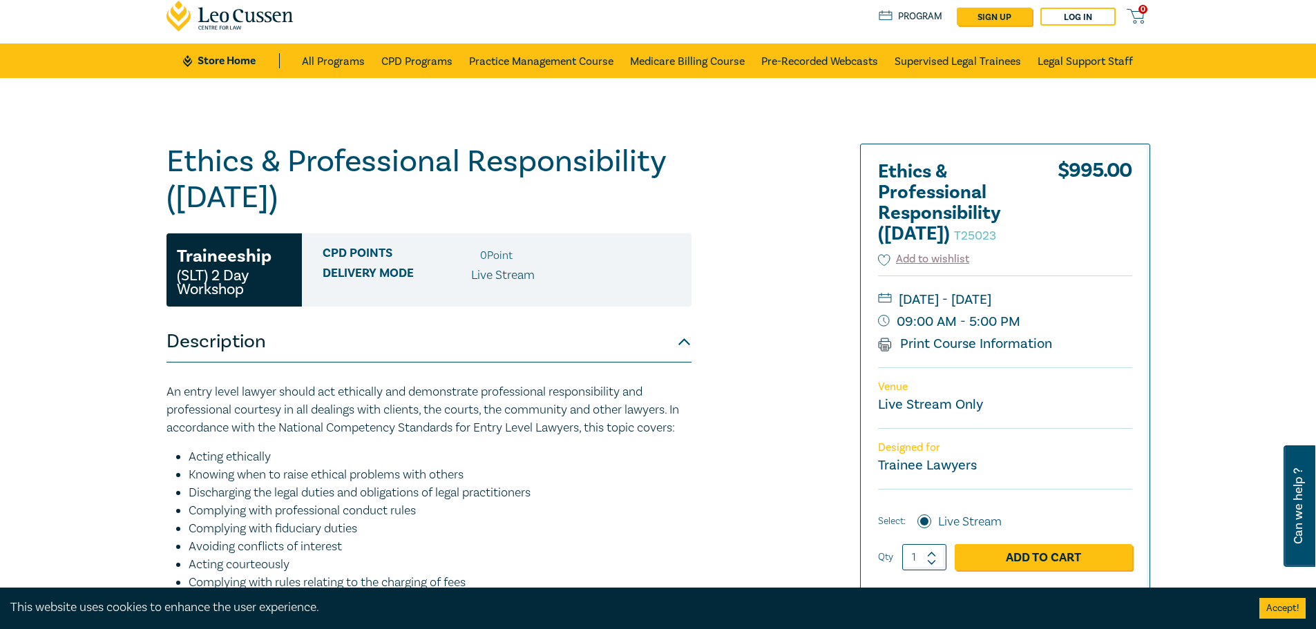
scroll to position [69, 0]
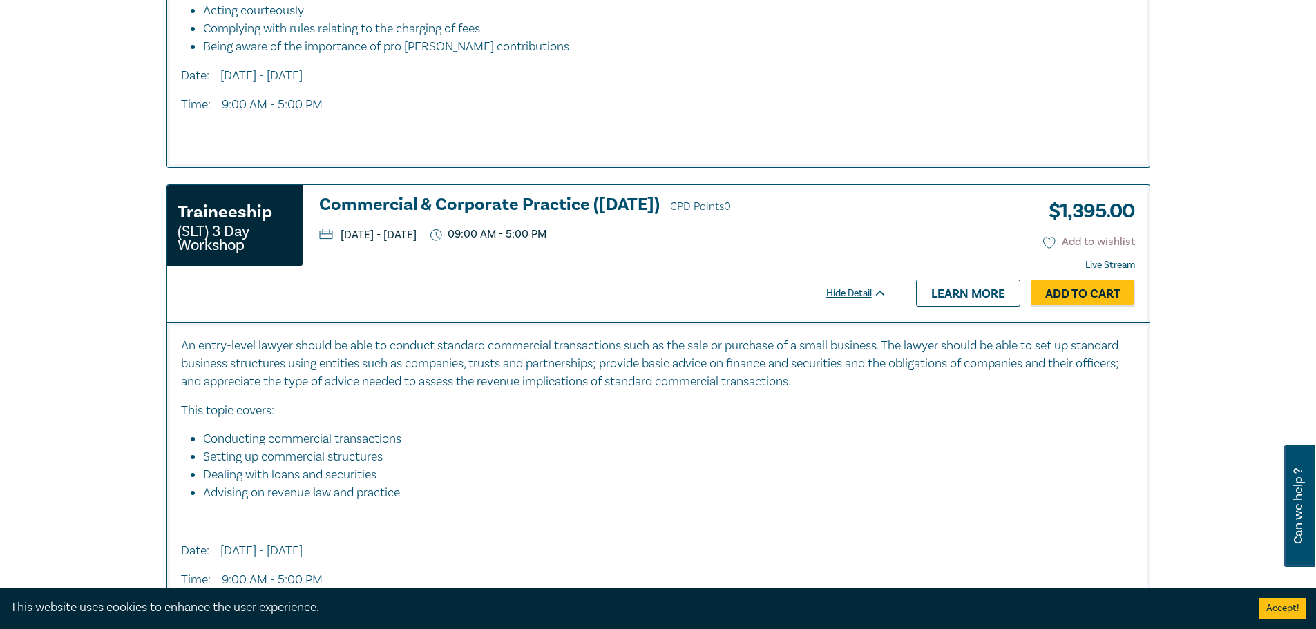
scroll to position [1428, 0]
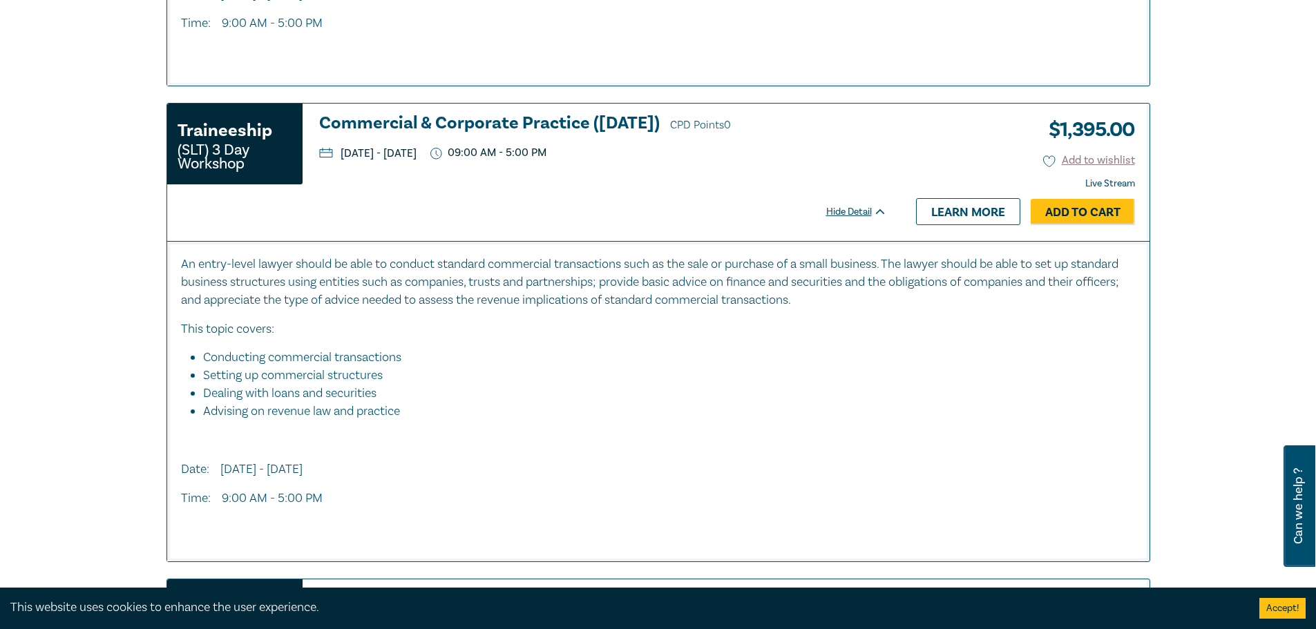
click at [434, 118] on h3 "Commercial & Corporate Practice (November 2025) CPD Points 0" at bounding box center [603, 124] width 568 height 21
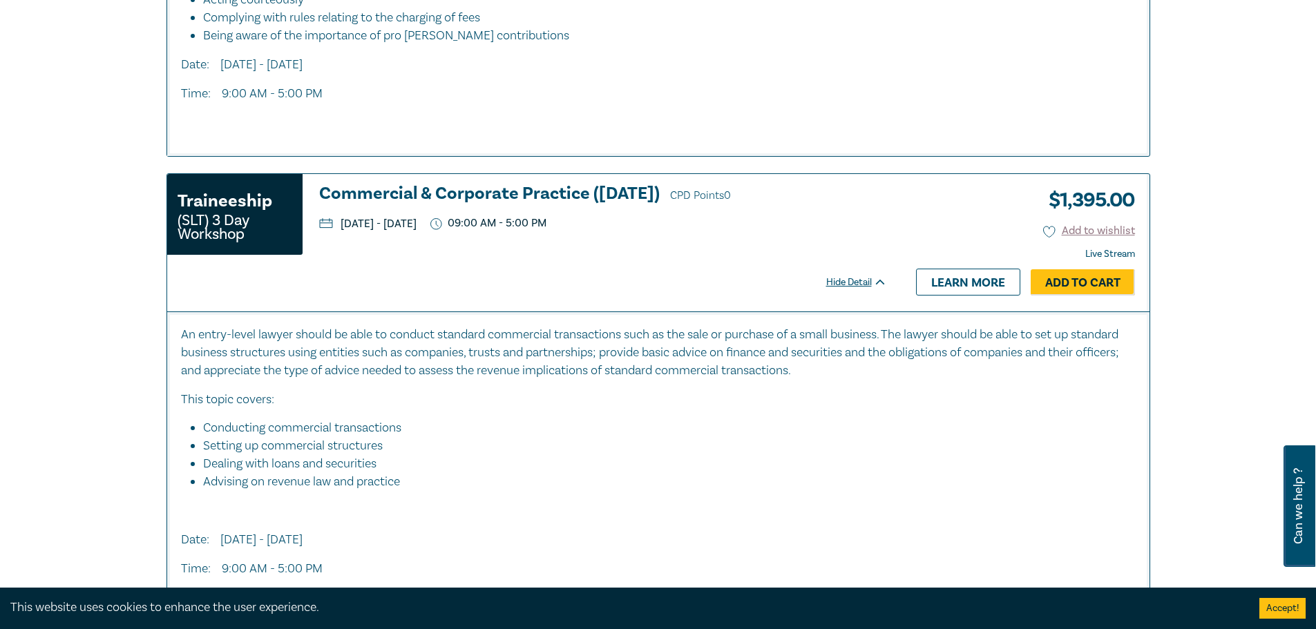
scroll to position [1359, 0]
click at [567, 191] on h3 "Commercial & Corporate Practice (November 2025) CPD Points 0" at bounding box center [603, 193] width 568 height 21
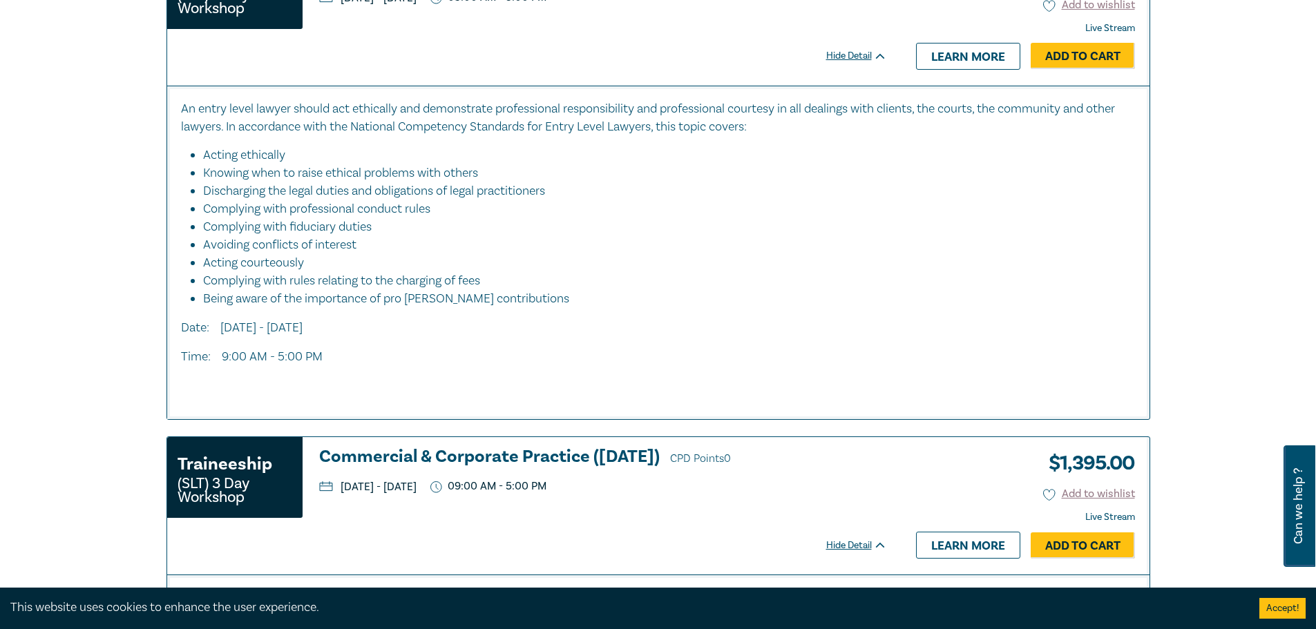
scroll to position [1290, 0]
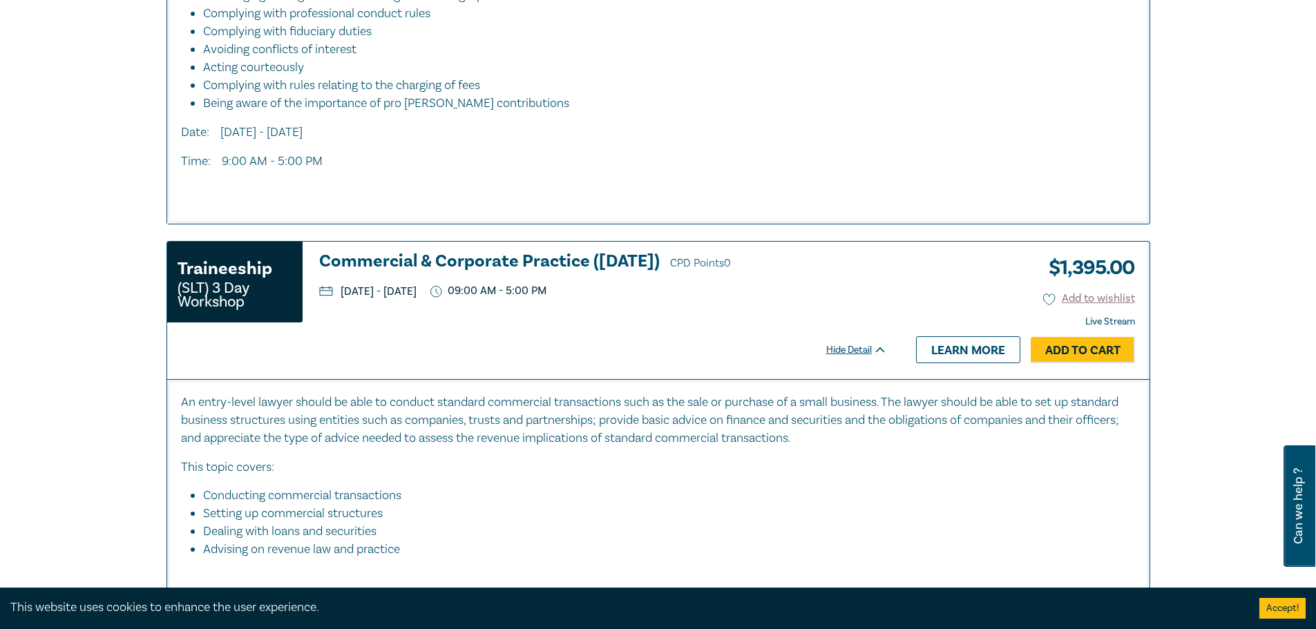
click at [552, 261] on h3 "Commercial & Corporate Practice (November 2025) CPD Points 0" at bounding box center [603, 262] width 568 height 21
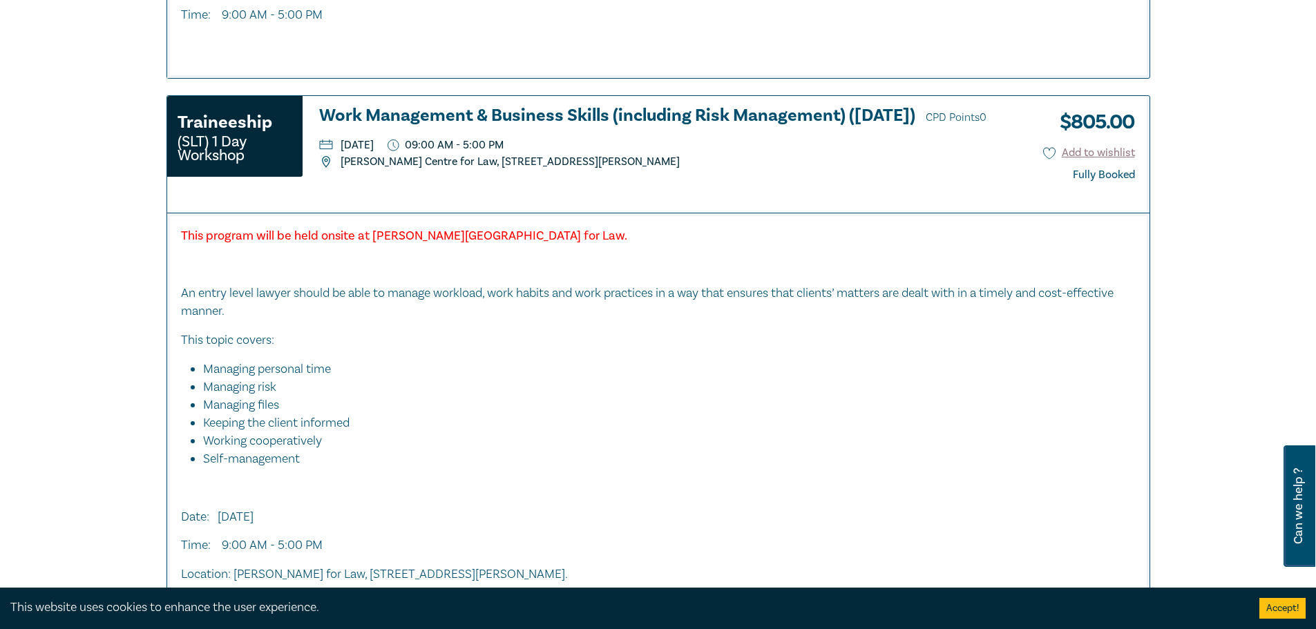
click at [536, 120] on h3 "Work Management & Business Skills (including Risk Management) (December 2025) C…" at bounding box center [667, 116] width 696 height 21
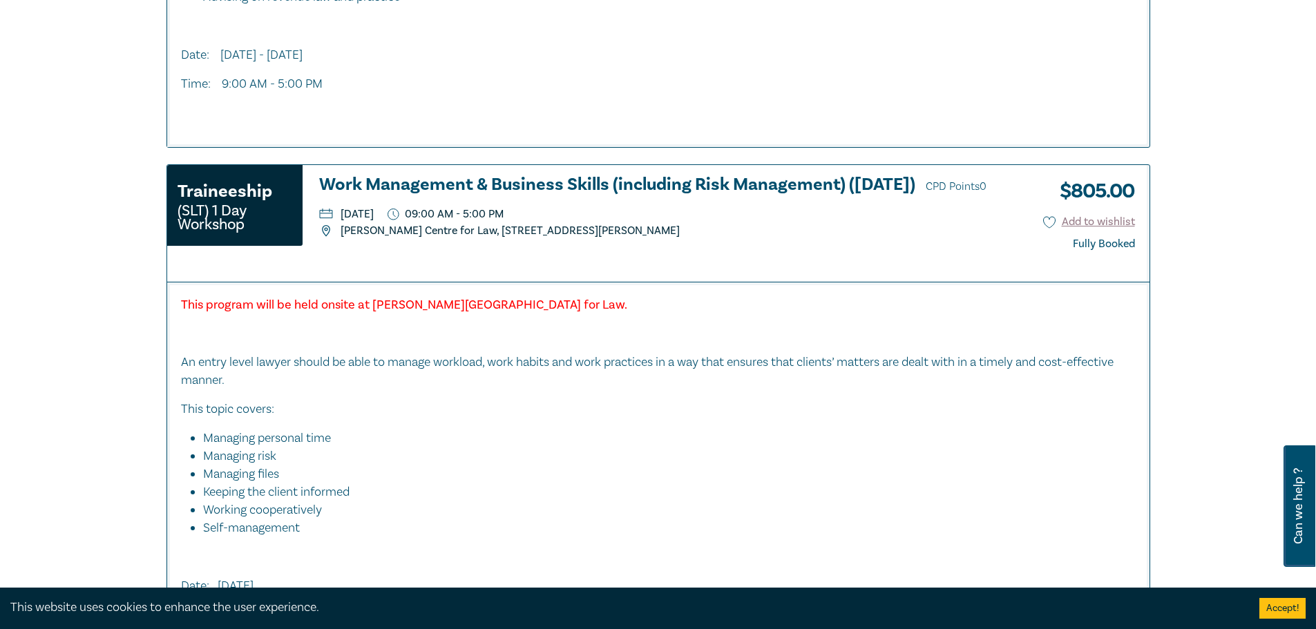
click at [569, 186] on h3 "Work Management & Business Skills (including Risk Management) (December 2025) C…" at bounding box center [667, 186] width 696 height 21
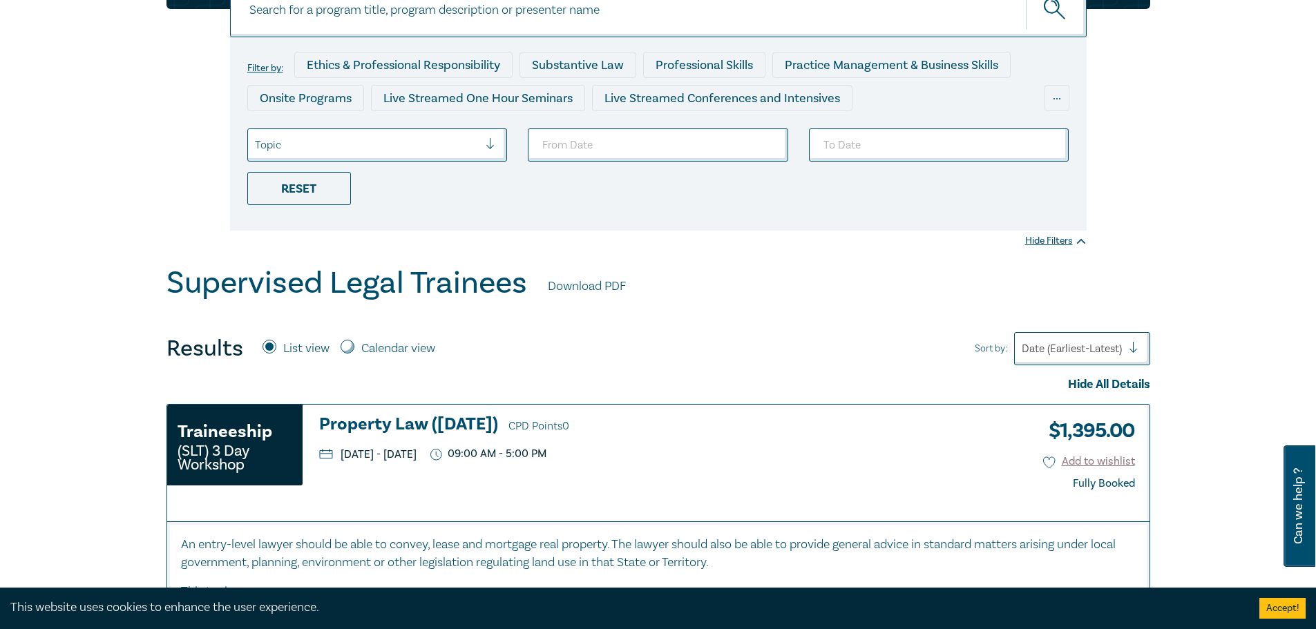
scroll to position [1, 0]
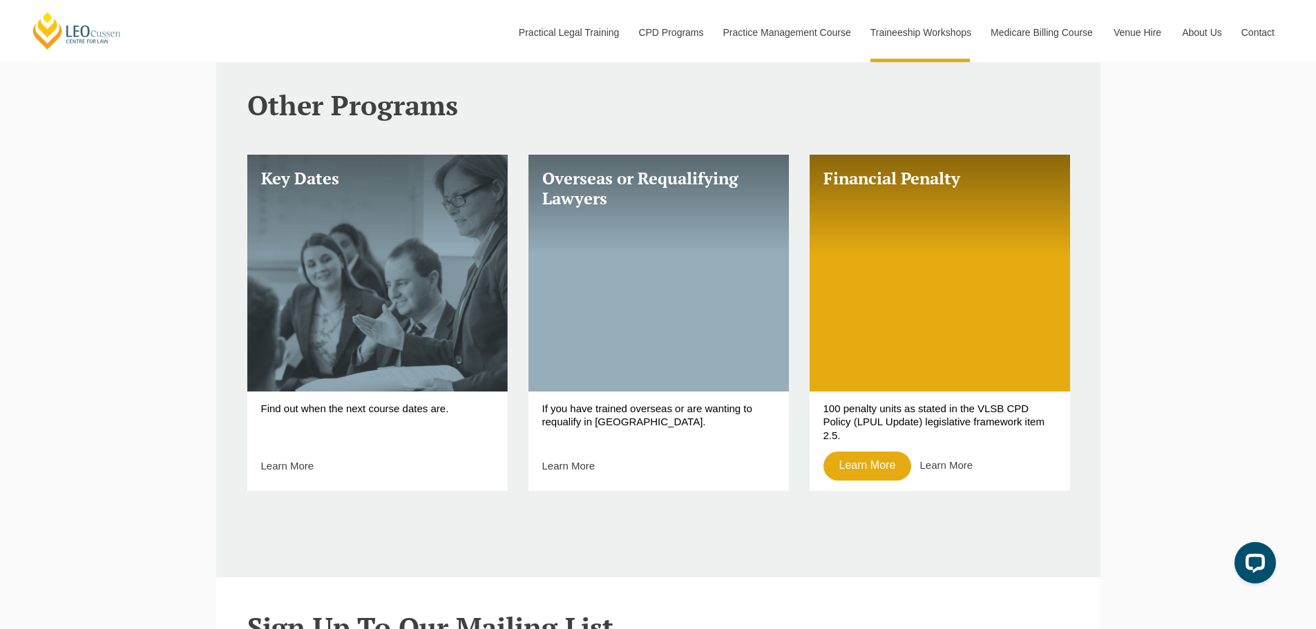
scroll to position [553, 0]
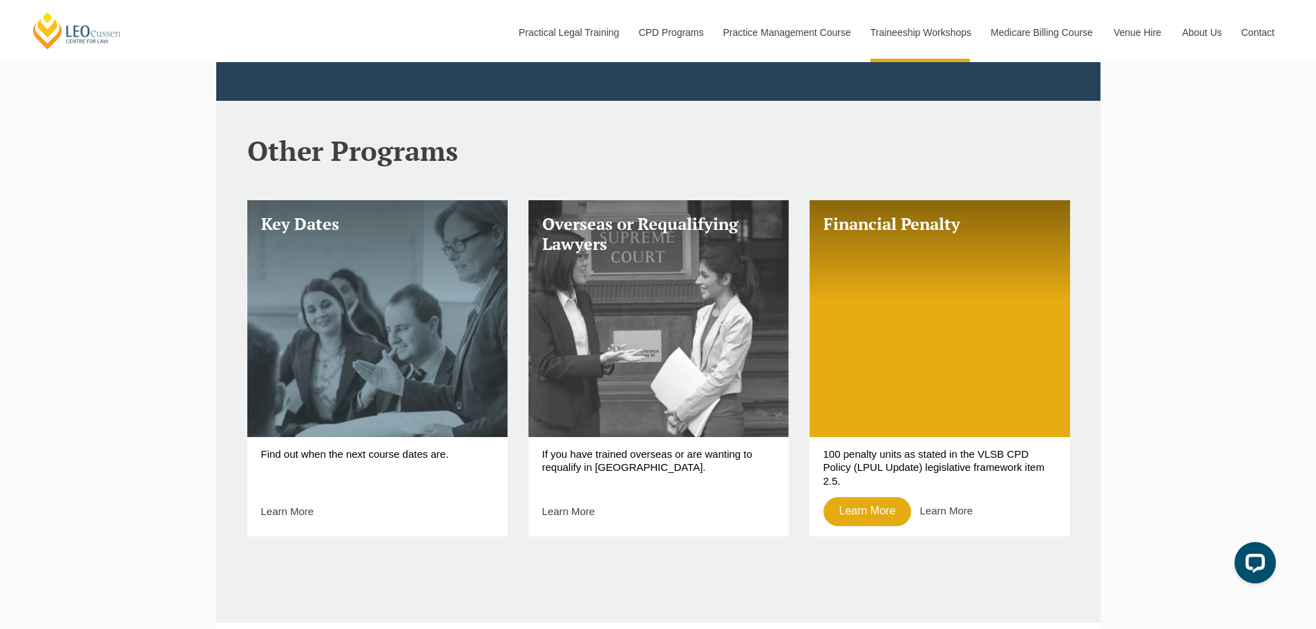
click at [635, 259] on link "Overseas or Requalifying Lawyers" at bounding box center [659, 318] width 260 height 237
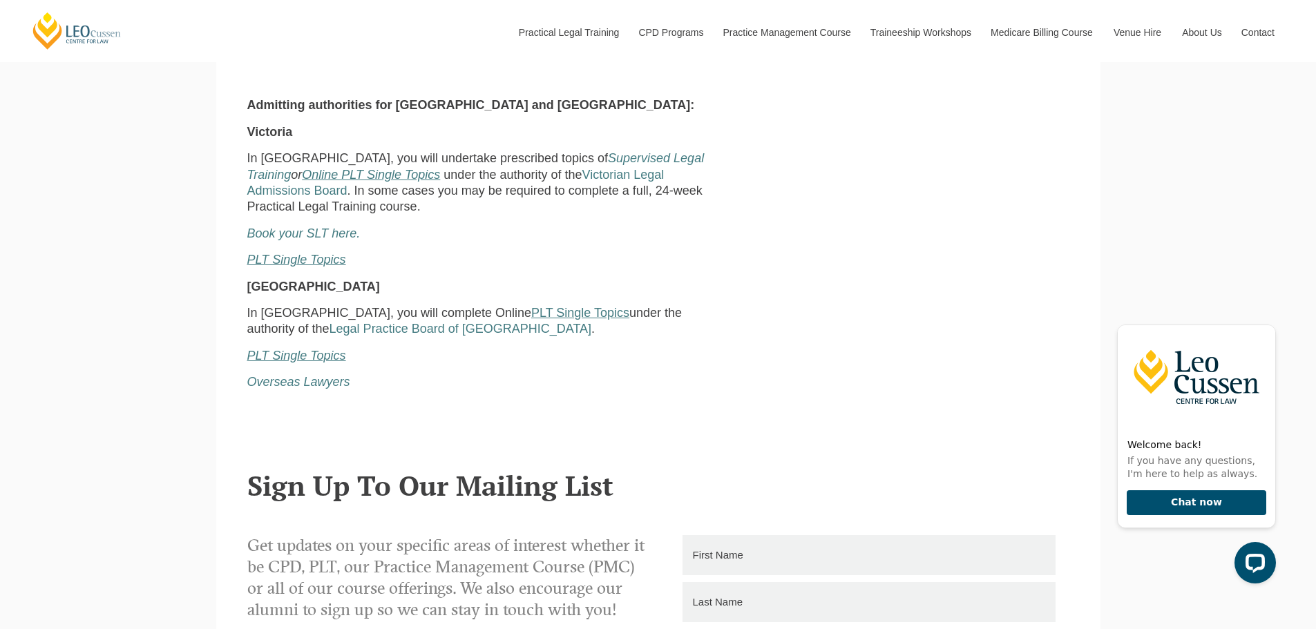
scroll to position [622, 0]
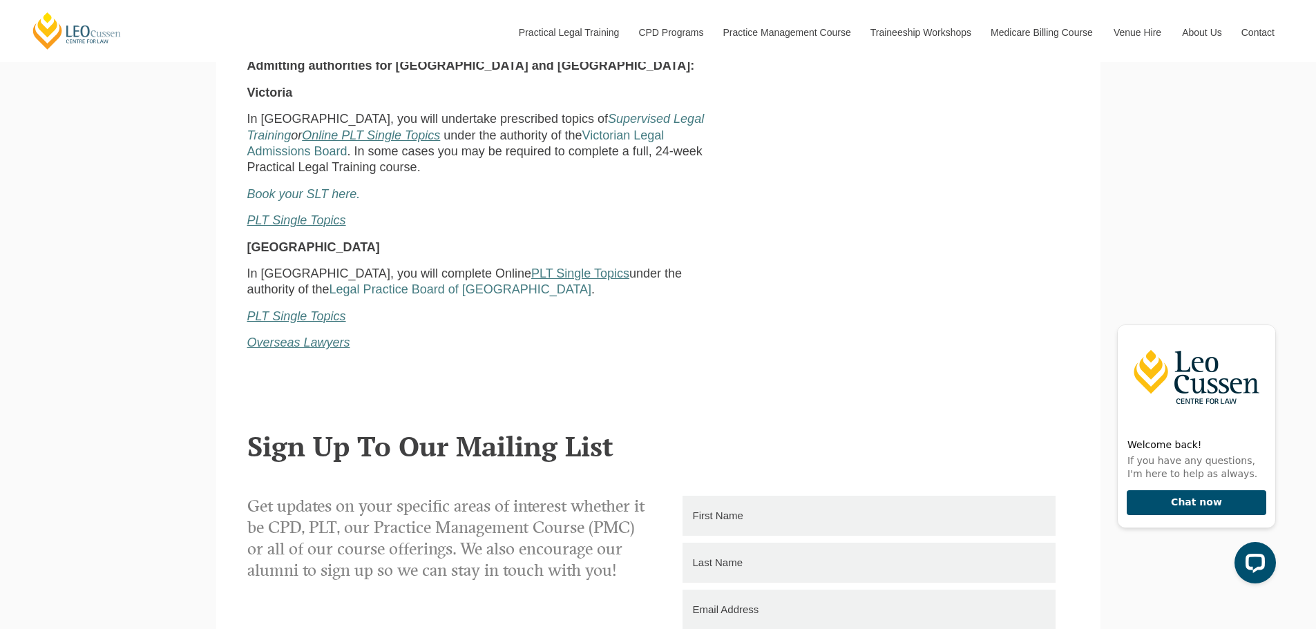
click at [314, 348] on em "Overseas Lawyers" at bounding box center [298, 343] width 103 height 14
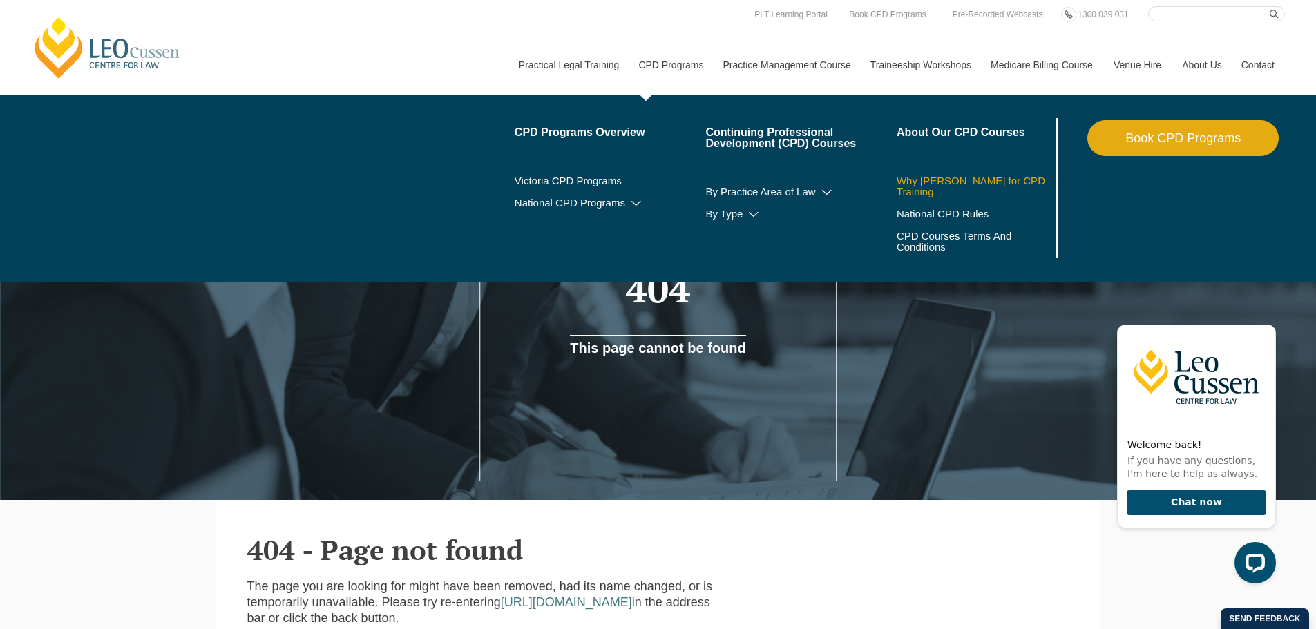
click at [933, 189] on link "Why [PERSON_NAME] for CPD Training" at bounding box center [975, 187] width 157 height 22
